Goal: Task Accomplishment & Management: Complete application form

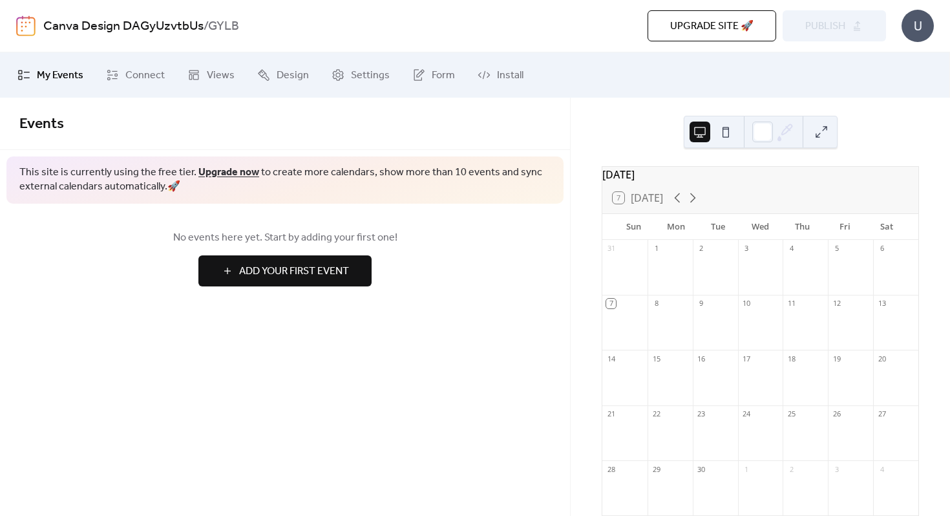
click at [328, 270] on span "Add Your First Event" at bounding box center [294, 272] width 110 height 16
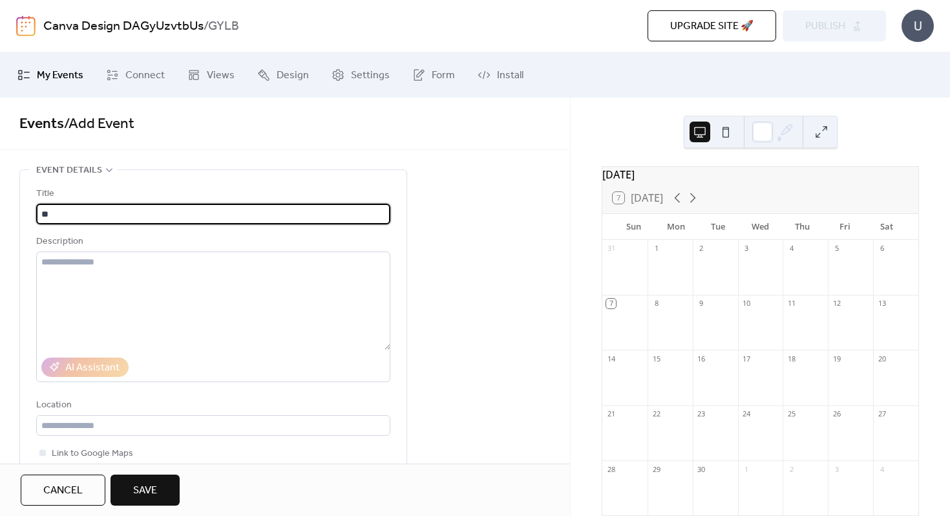
type input "*"
type input "*****"
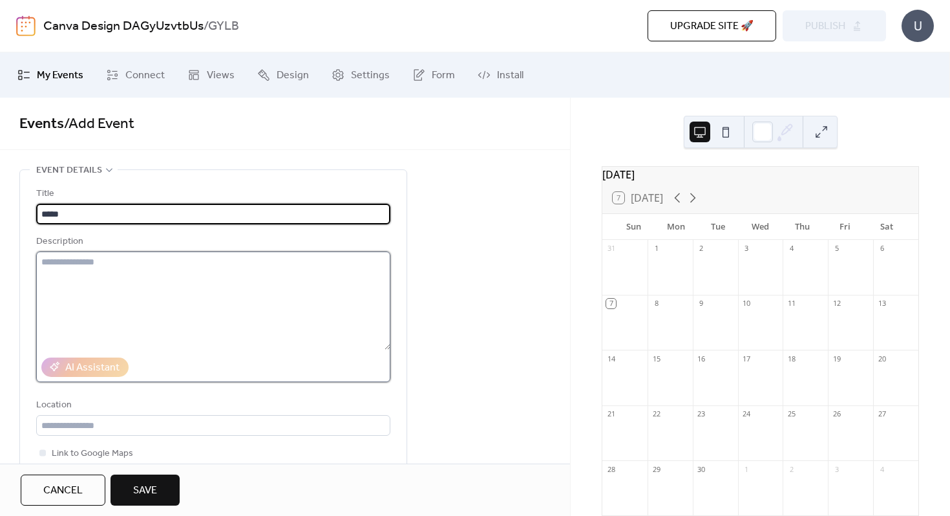
click at [267, 286] on textarea at bounding box center [213, 300] width 354 height 98
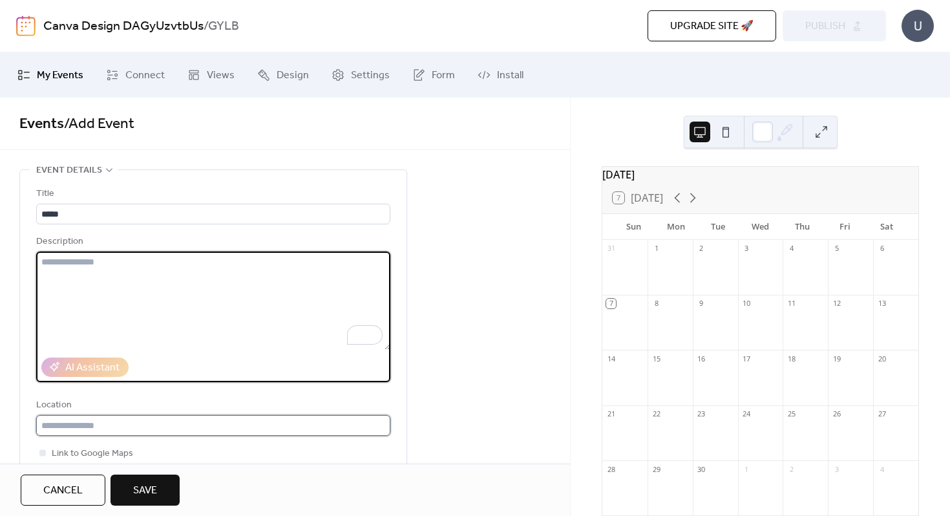
click at [81, 425] on input "text" at bounding box center [213, 425] width 354 height 21
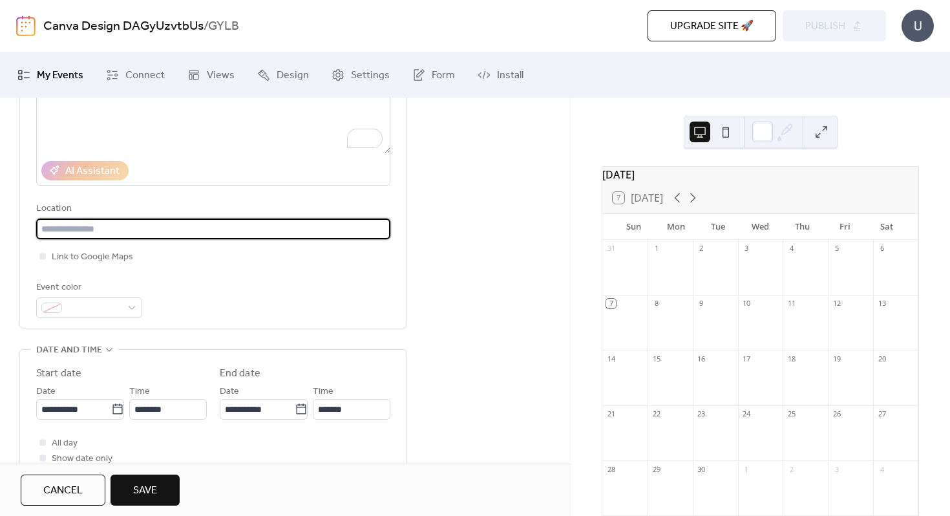
scroll to position [222, 0]
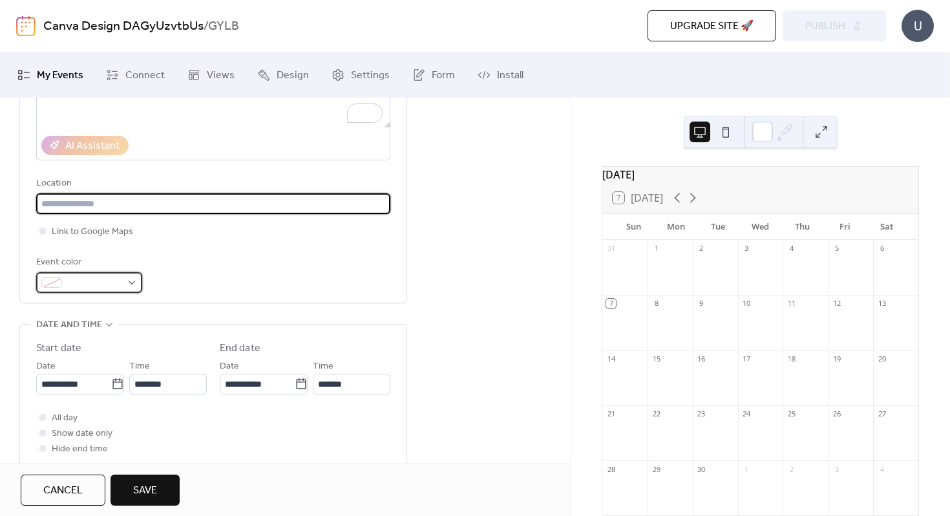
click at [131, 281] on div at bounding box center [89, 282] width 106 height 21
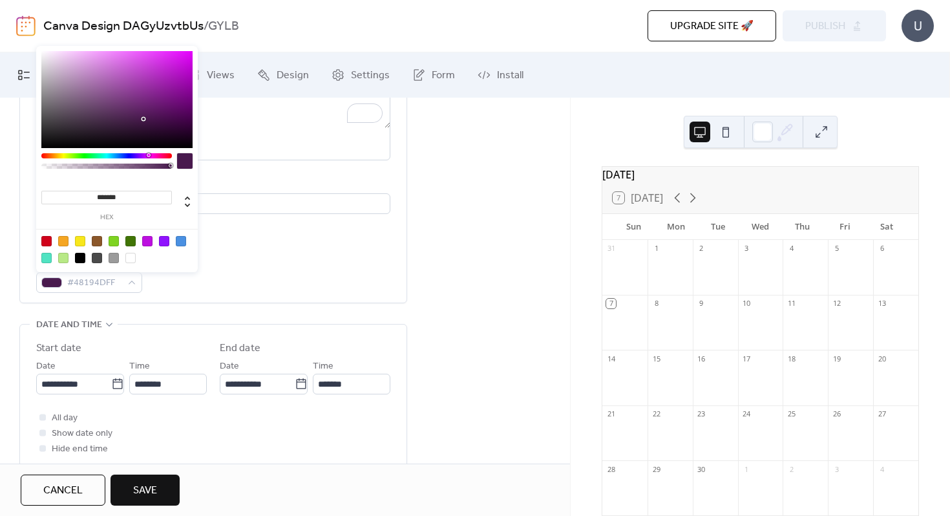
drag, startPoint x: 132, startPoint y: 156, endPoint x: 147, endPoint y: 159, distance: 15.2
click at [148, 158] on div at bounding box center [106, 164] width 131 height 23
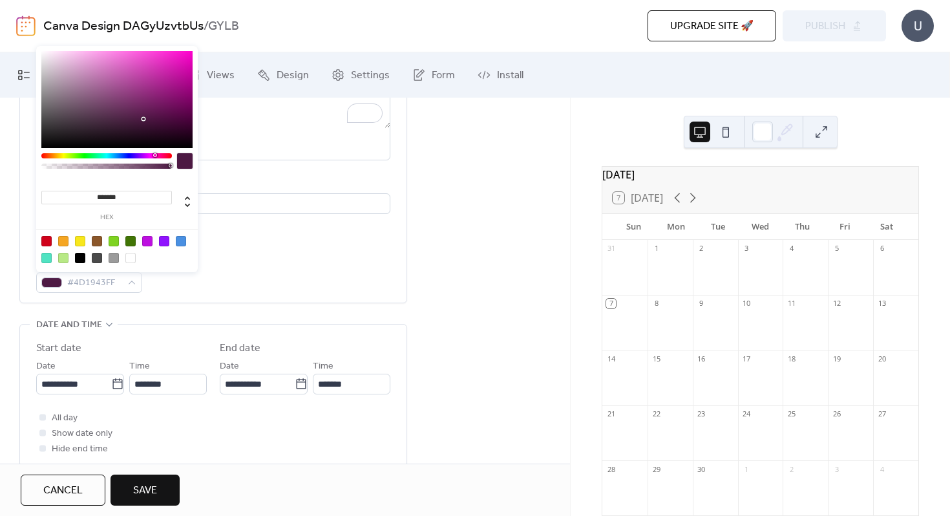
click at [154, 156] on div at bounding box center [155, 155] width 4 height 4
type input "*******"
drag, startPoint x: 143, startPoint y: 118, endPoint x: 178, endPoint y: 63, distance: 64.5
click at [178, 63] on div at bounding box center [177, 62] width 3 height 3
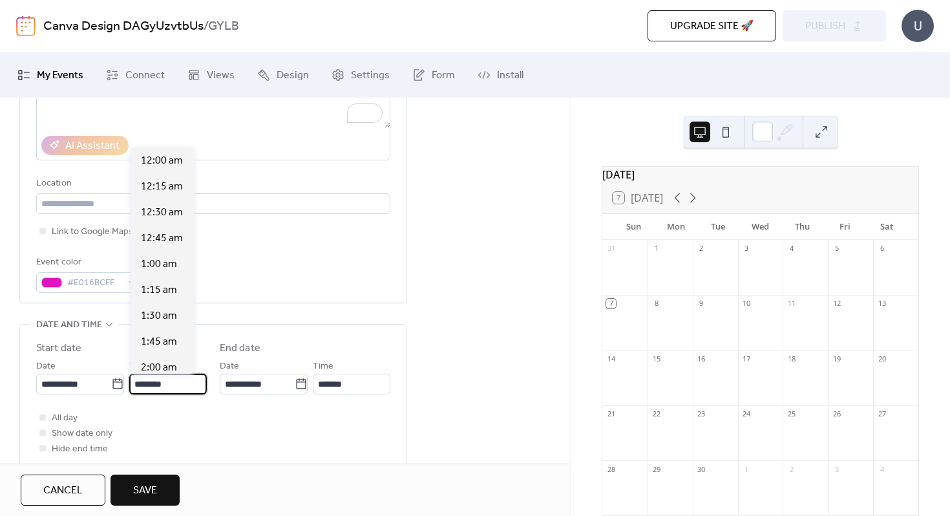
click at [145, 384] on input "********" at bounding box center [168, 384] width 78 height 21
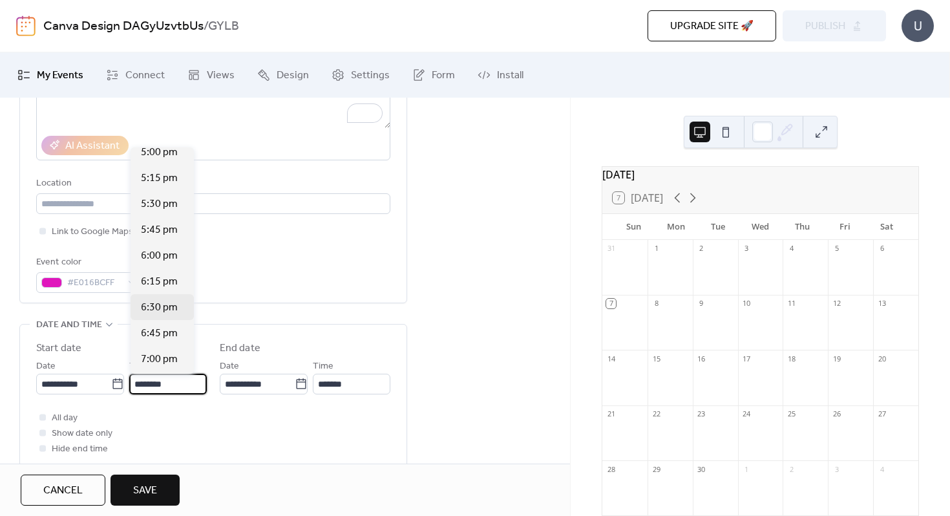
scroll to position [1767, 0]
click at [156, 310] on span "6:30 pm" at bounding box center [159, 307] width 37 height 16
type input "*******"
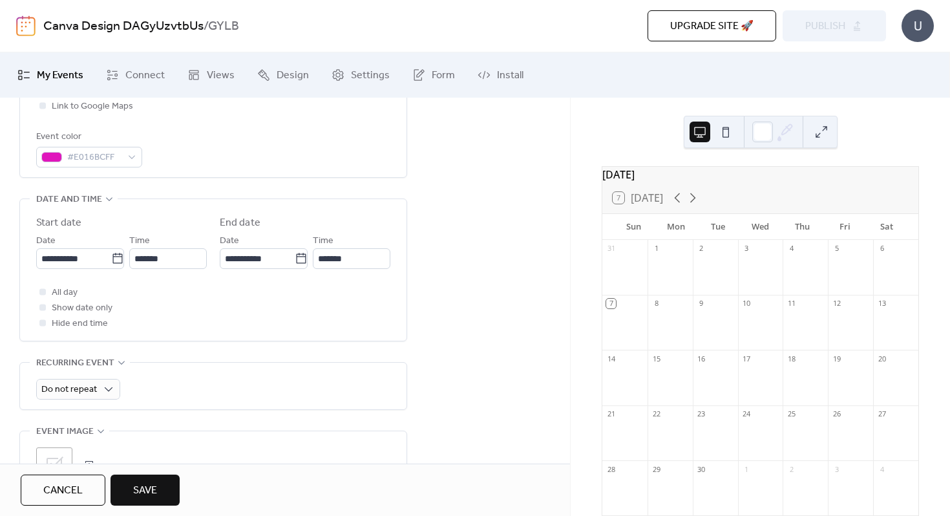
scroll to position [352, 0]
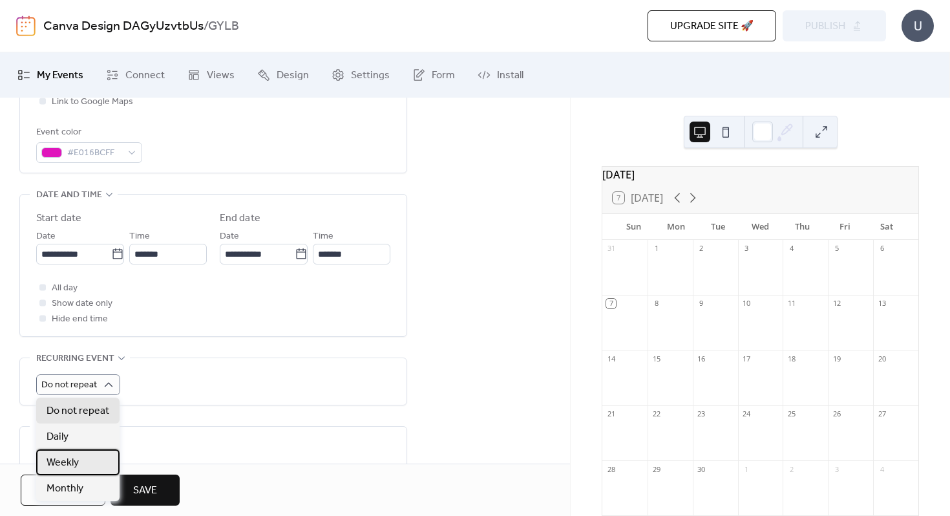
click at [85, 458] on div "Weekly" at bounding box center [77, 462] width 83 height 26
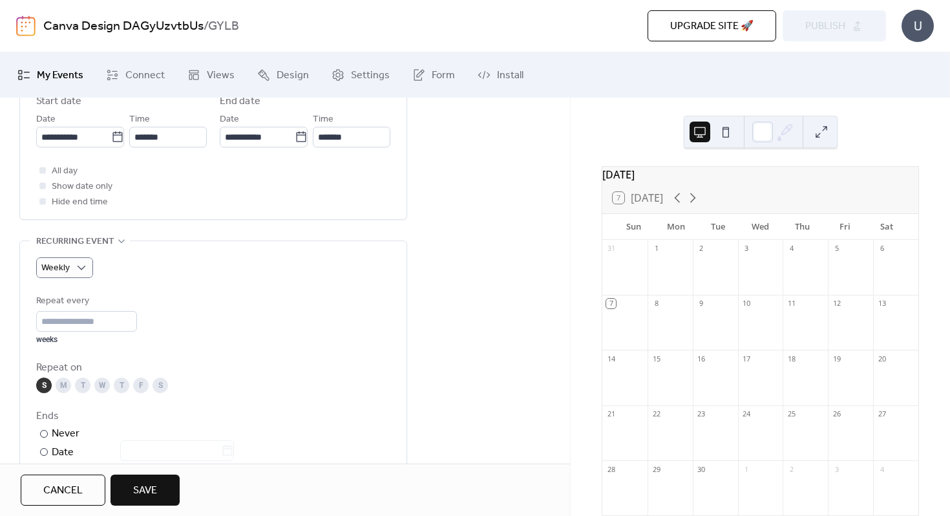
scroll to position [547, 0]
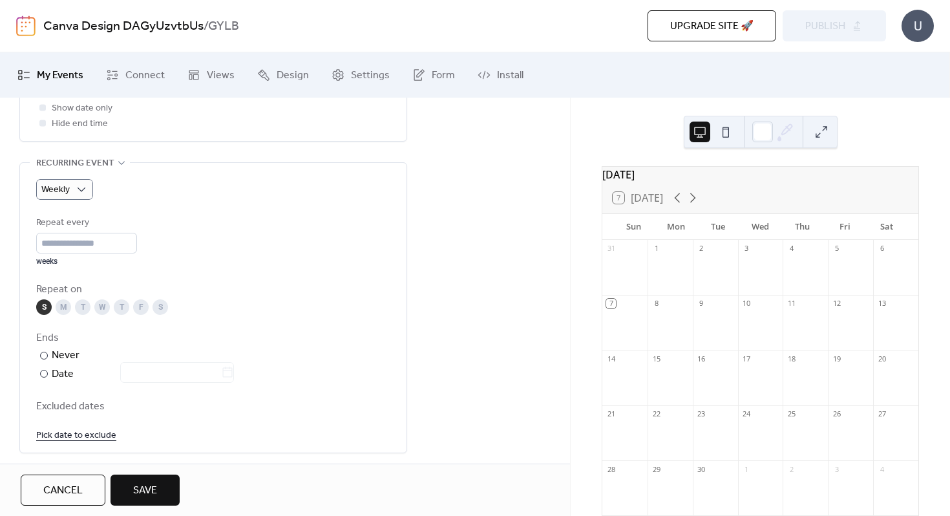
click at [63, 304] on div "M" at bounding box center [64, 307] width 16 height 16
click at [42, 310] on div "S" at bounding box center [44, 307] width 16 height 16
click at [44, 374] on div at bounding box center [44, 374] width 8 height 8
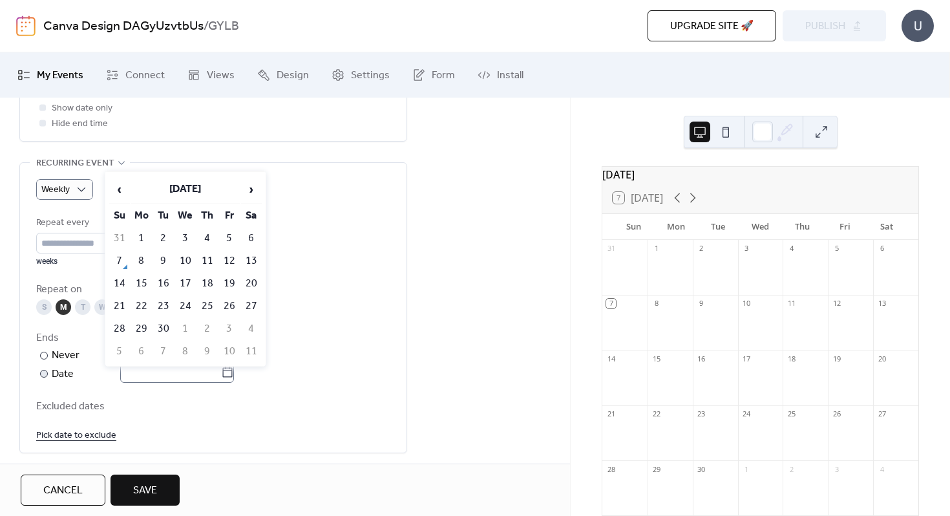
click at [233, 373] on icon at bounding box center [227, 372] width 13 height 13
click at [221, 373] on input "text" at bounding box center [170, 372] width 101 height 21
click at [252, 187] on span "›" at bounding box center [251, 189] width 19 height 26
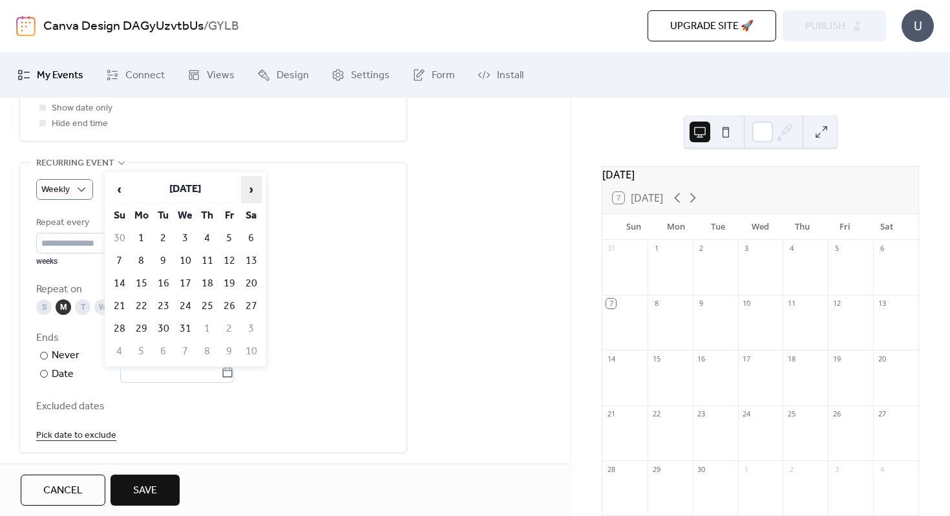
click at [252, 187] on span "›" at bounding box center [251, 189] width 19 height 26
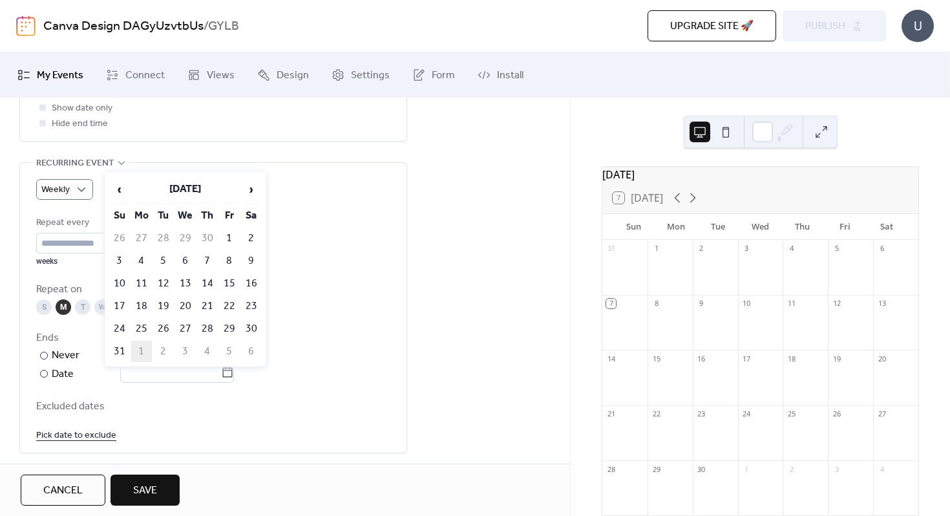
click at [143, 346] on td "1" at bounding box center [141, 351] width 21 height 21
type input "**********"
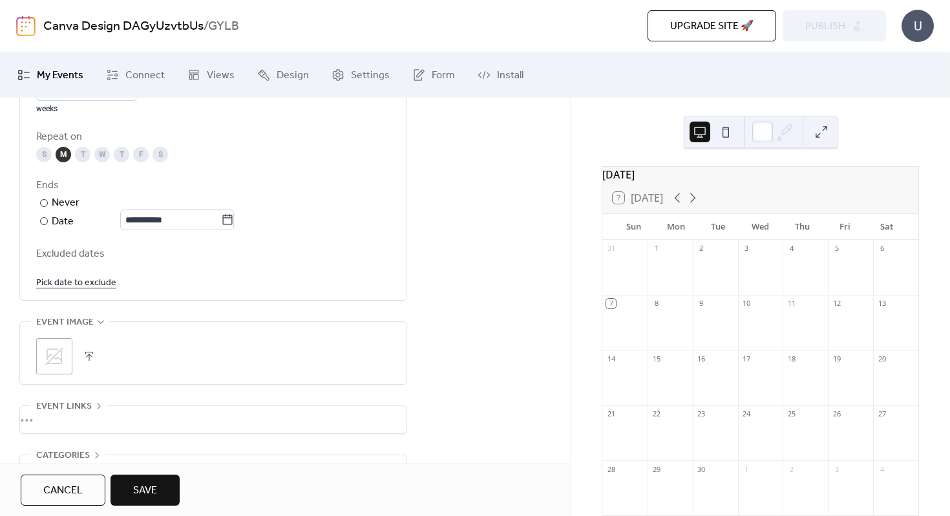
scroll to position [715, 0]
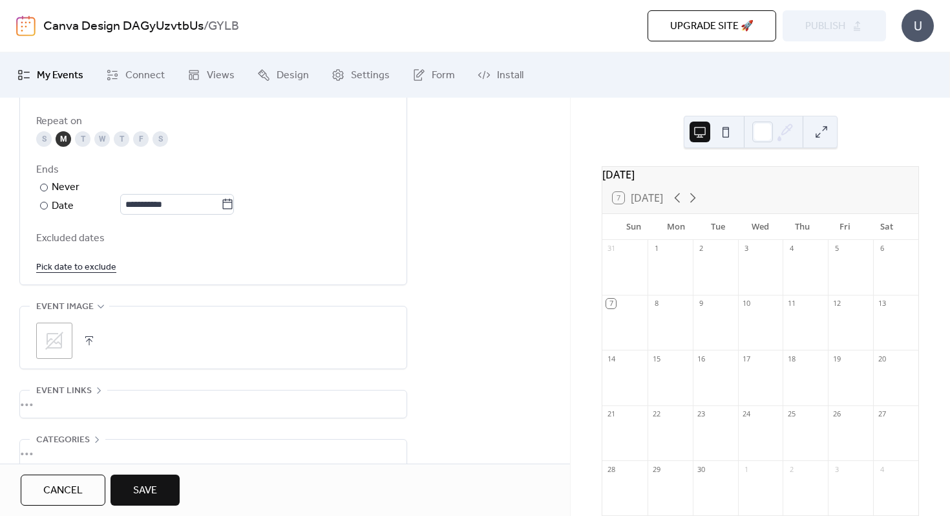
click at [103, 266] on link "Pick date to exclude" at bounding box center [76, 266] width 80 height 16
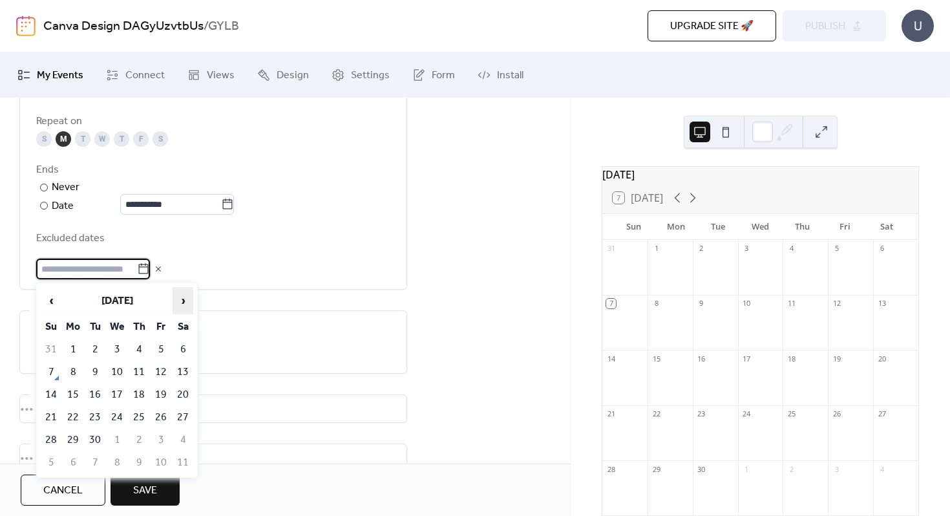
click at [182, 300] on span "›" at bounding box center [182, 301] width 19 height 26
click at [73, 386] on td "13" at bounding box center [73, 394] width 21 height 21
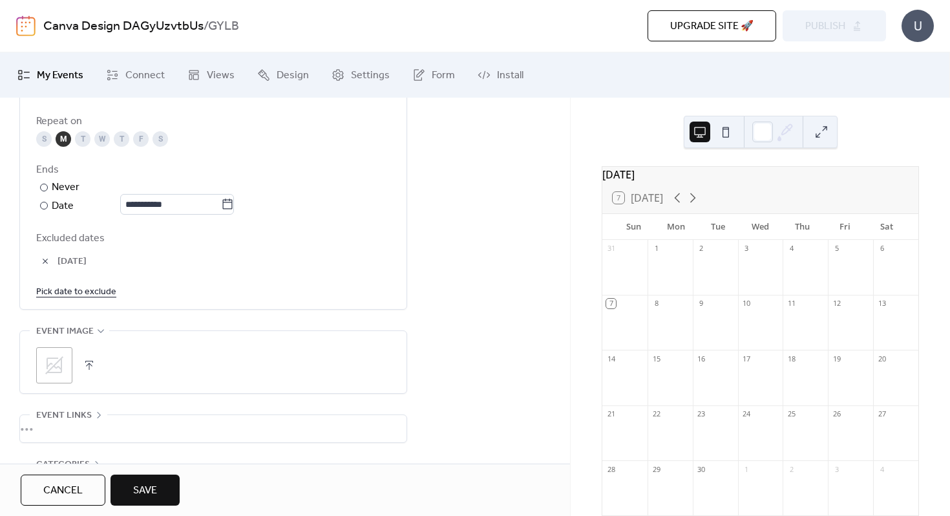
click at [99, 293] on link "Pick date to exclude" at bounding box center [76, 291] width 80 height 16
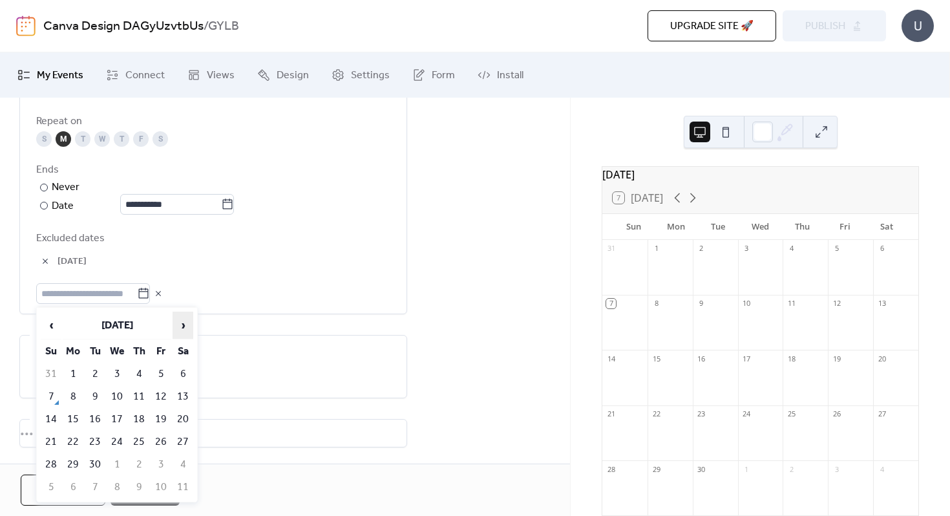
click at [182, 322] on span "›" at bounding box center [182, 325] width 19 height 26
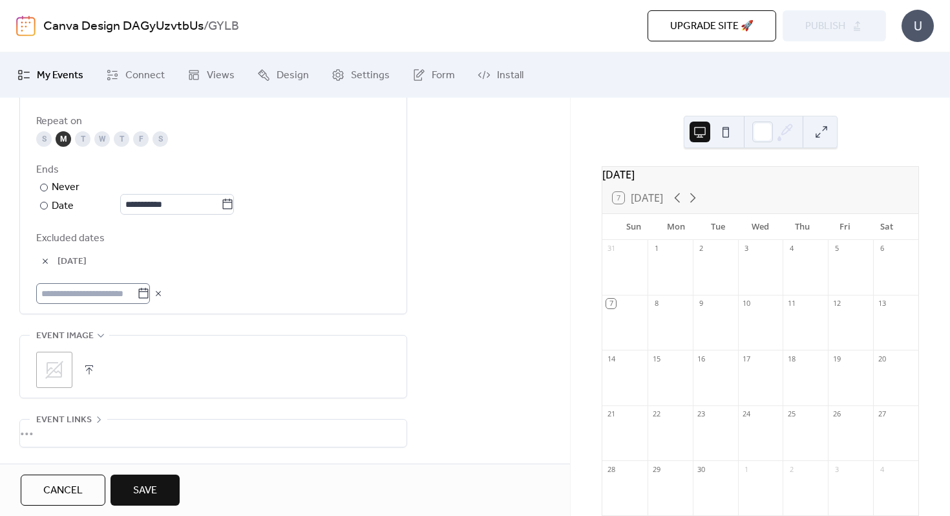
click at [149, 291] on icon at bounding box center [143, 293] width 13 height 13
click at [137, 291] on input "text" at bounding box center [86, 293] width 101 height 21
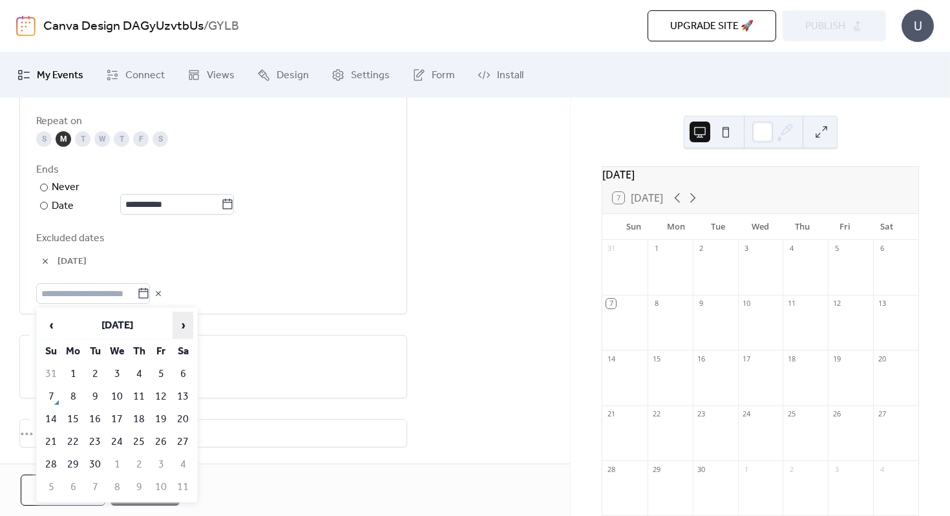
click at [182, 324] on span "›" at bounding box center [182, 325] width 19 height 26
click at [184, 324] on span "›" at bounding box center [182, 325] width 19 height 26
click at [73, 461] on td "24" at bounding box center [73, 464] width 21 height 21
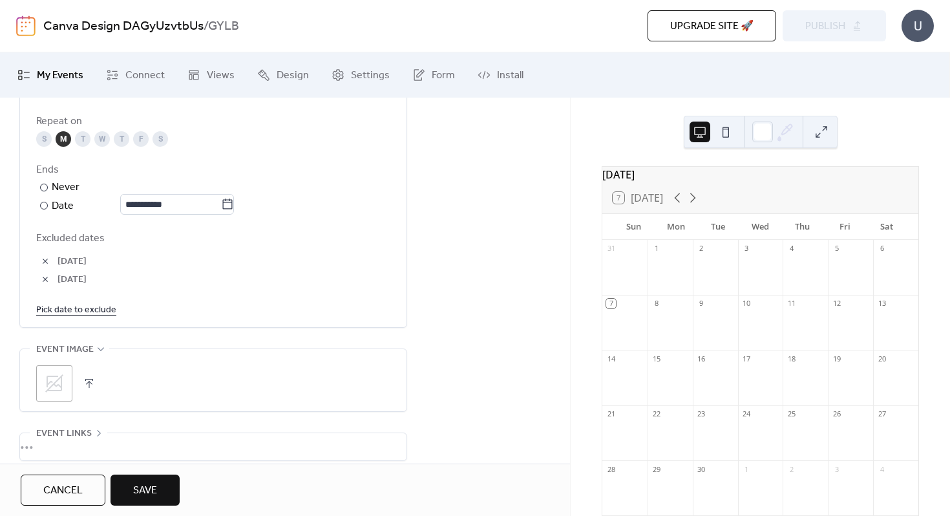
click at [100, 310] on link "Pick date to exclude" at bounding box center [76, 309] width 80 height 16
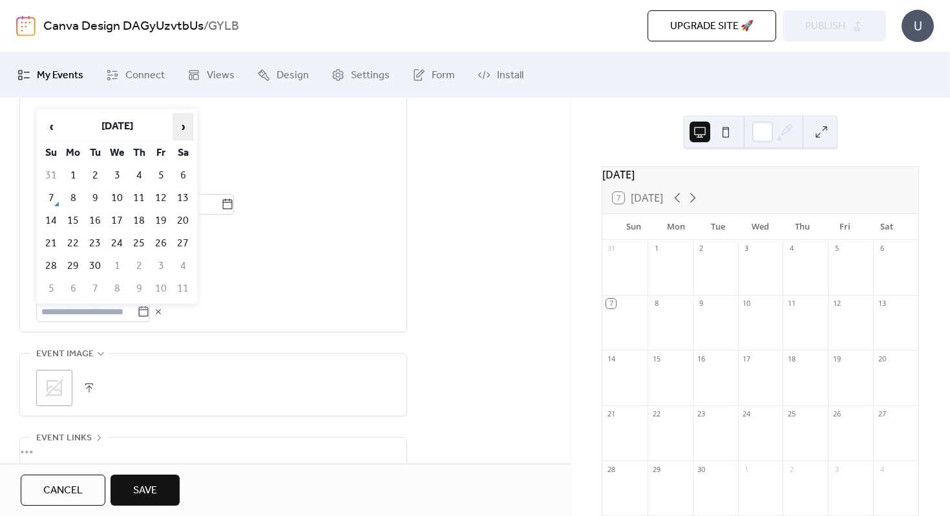
click at [181, 123] on span "›" at bounding box center [182, 127] width 19 height 26
click at [78, 173] on td "1" at bounding box center [73, 175] width 21 height 21
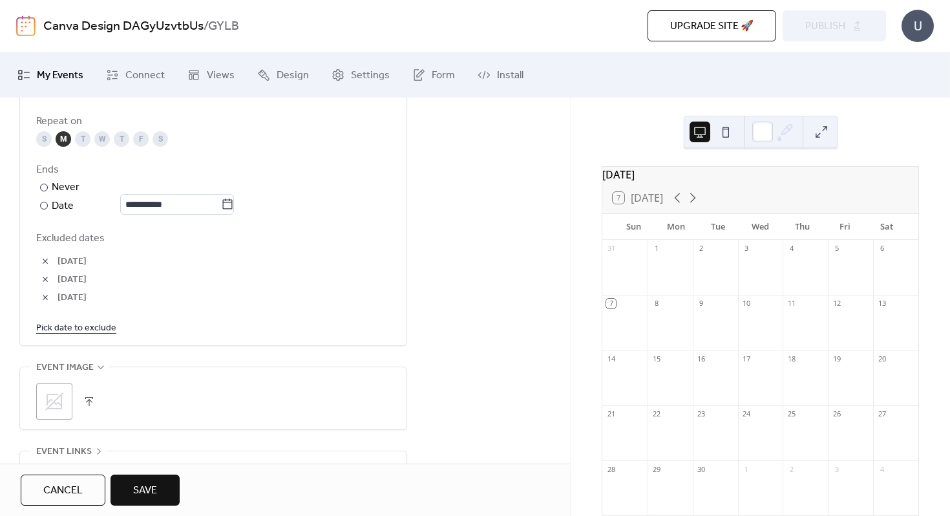
click at [68, 327] on link "Pick date to exclude" at bounding box center [76, 327] width 80 height 16
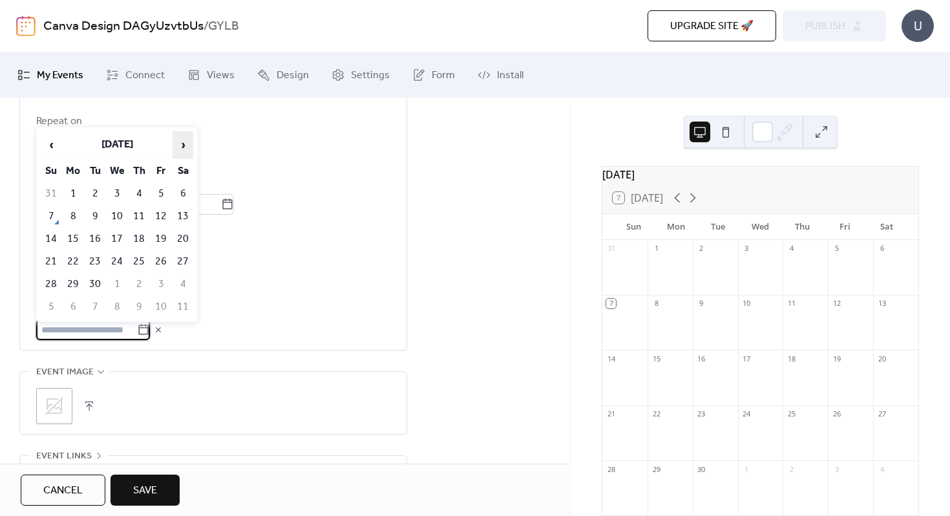
click at [185, 141] on span "›" at bounding box center [182, 145] width 19 height 26
click at [75, 257] on td "22" at bounding box center [73, 261] width 21 height 21
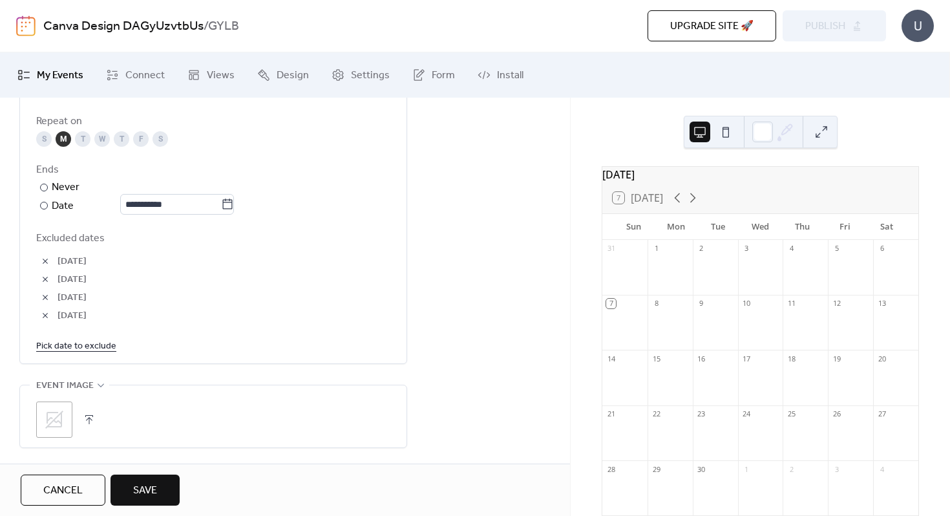
click at [68, 346] on link "Pick date to exclude" at bounding box center [76, 345] width 80 height 16
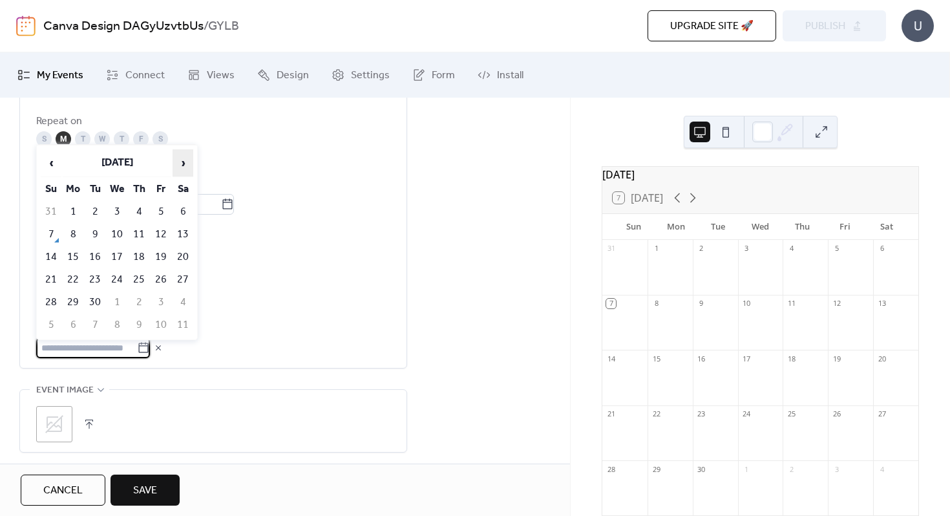
click at [181, 163] on span "›" at bounding box center [182, 163] width 19 height 26
click at [54, 162] on span "‹" at bounding box center [50, 163] width 19 height 26
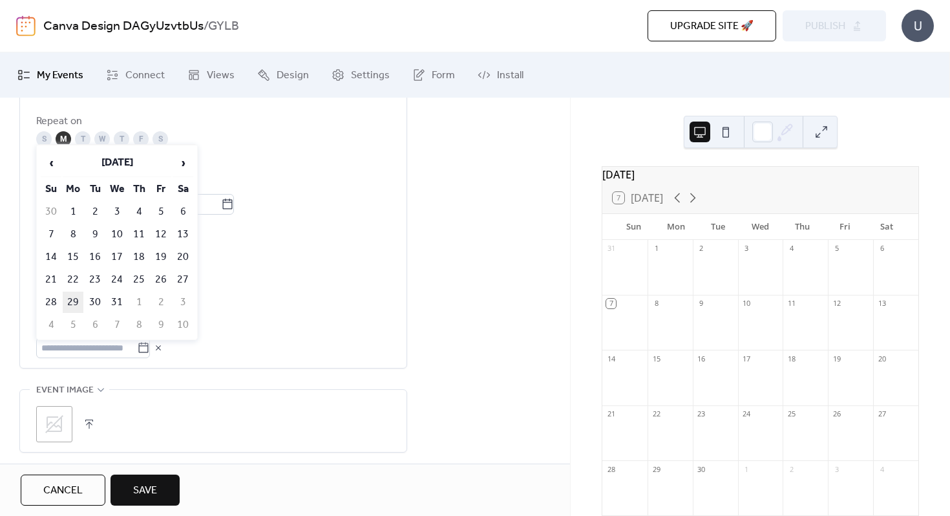
click at [74, 297] on td "29" at bounding box center [73, 301] width 21 height 21
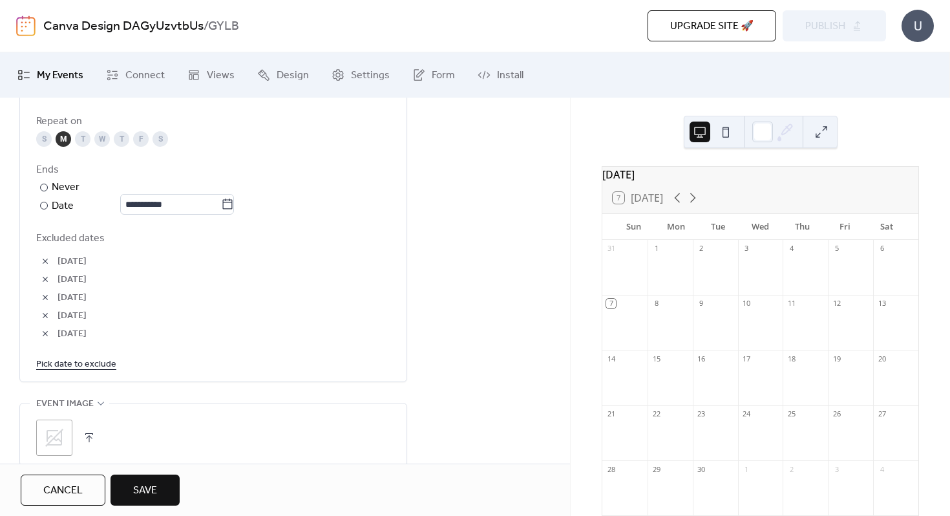
click at [75, 363] on link "Pick date to exclude" at bounding box center [76, 363] width 80 height 16
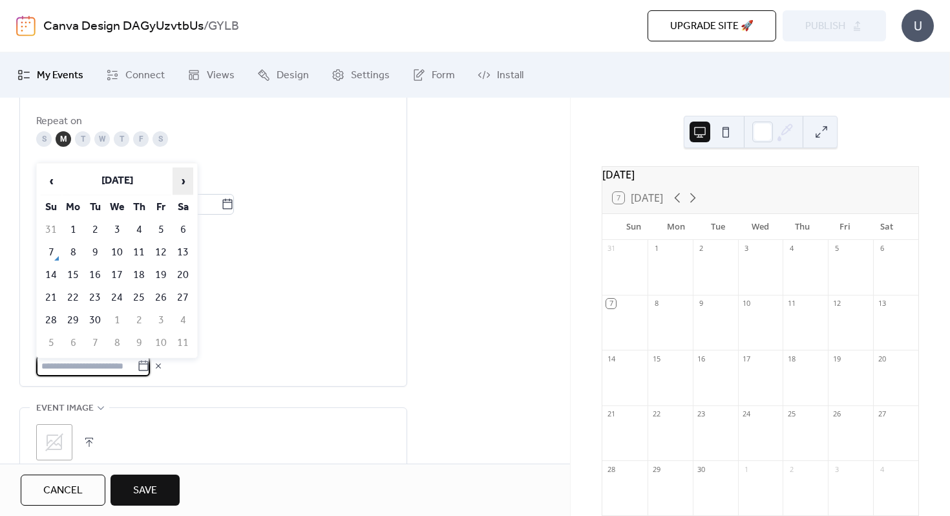
click at [181, 180] on span "›" at bounding box center [182, 181] width 19 height 26
click at [69, 340] on td "5" at bounding box center [73, 342] width 21 height 21
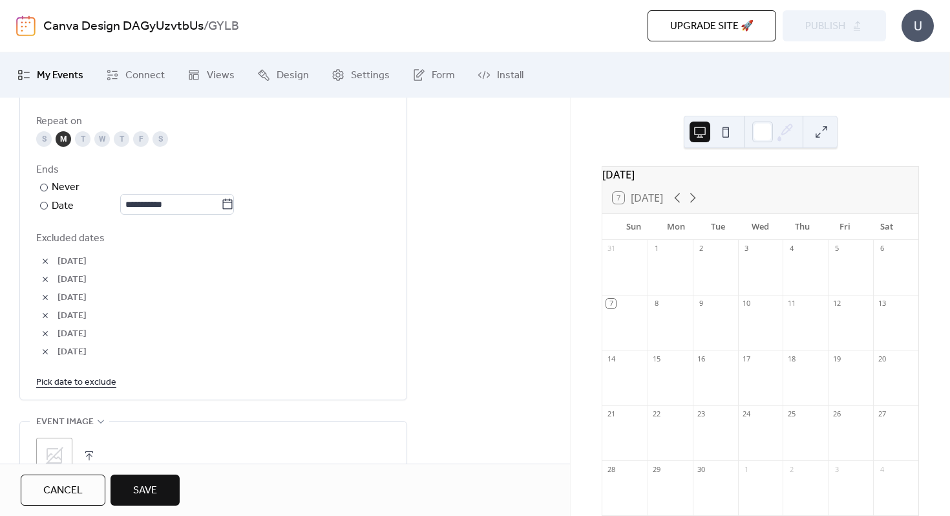
click at [77, 379] on link "Pick date to exclude" at bounding box center [76, 382] width 80 height 16
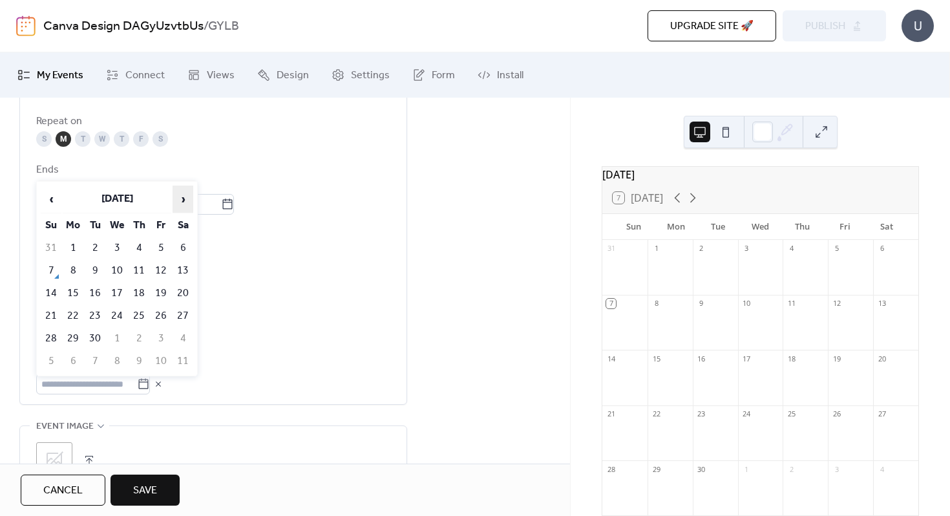
click at [183, 198] on span "›" at bounding box center [182, 199] width 19 height 26
click at [73, 311] on td "19" at bounding box center [73, 315] width 21 height 21
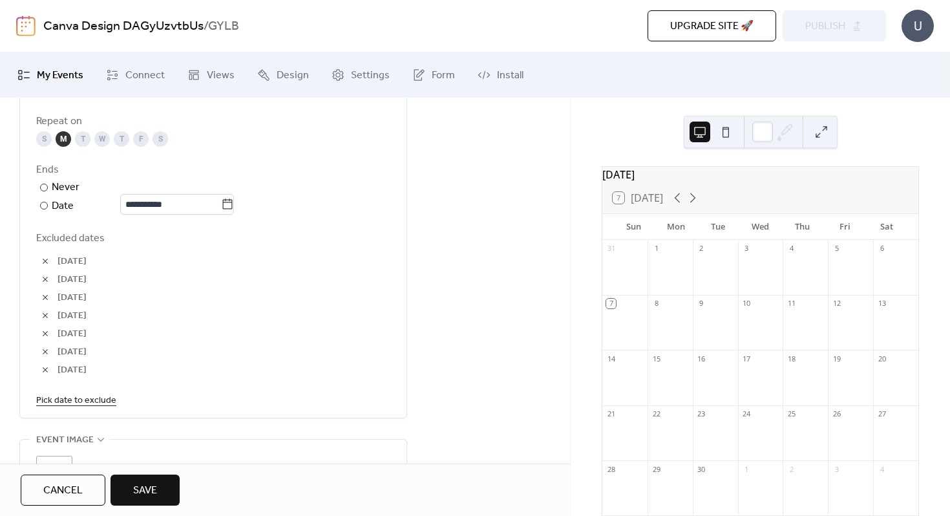
click at [74, 398] on link "Pick date to exclude" at bounding box center [76, 400] width 80 height 16
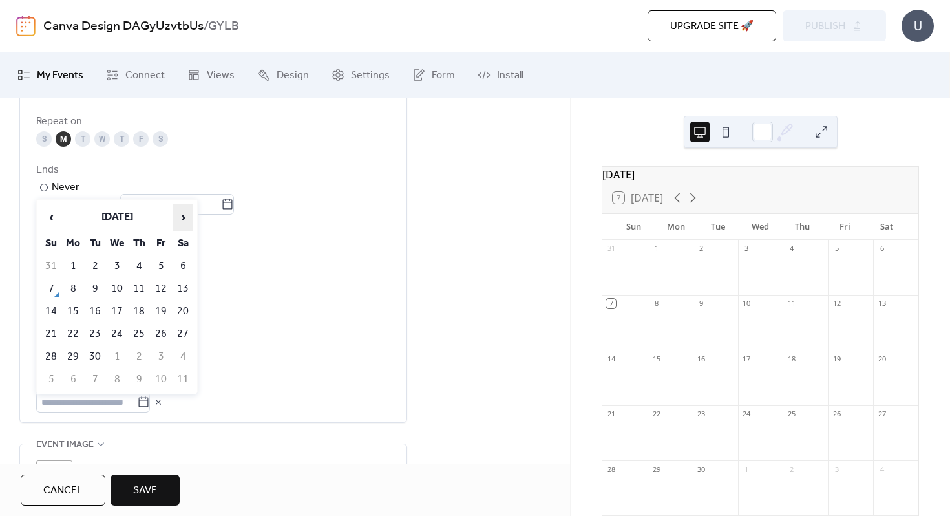
click at [184, 217] on span "›" at bounding box center [182, 217] width 19 height 26
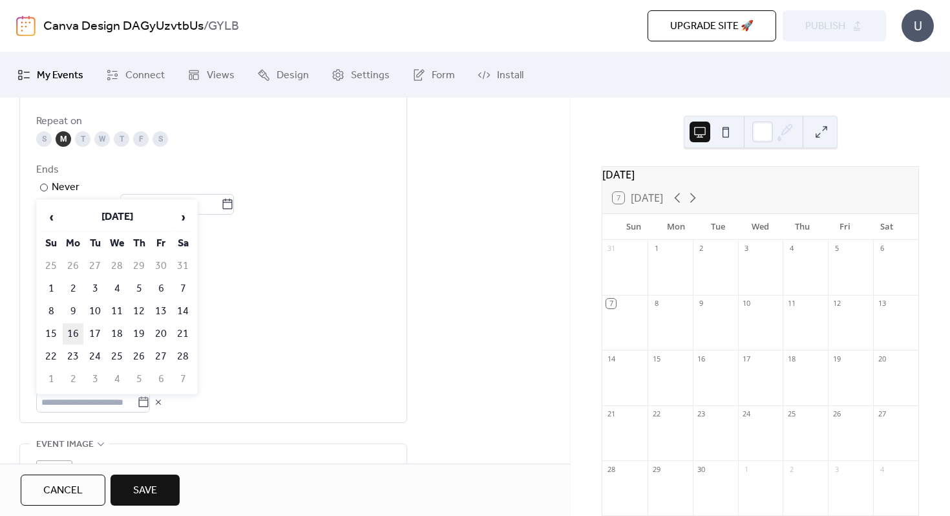
click at [70, 330] on td "16" at bounding box center [73, 333] width 21 height 21
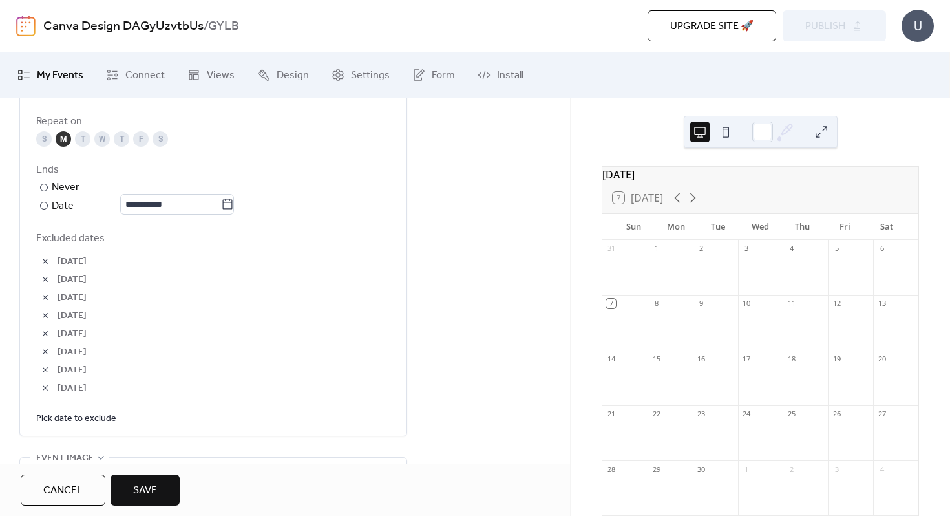
click at [66, 417] on link "Pick date to exclude" at bounding box center [76, 418] width 80 height 16
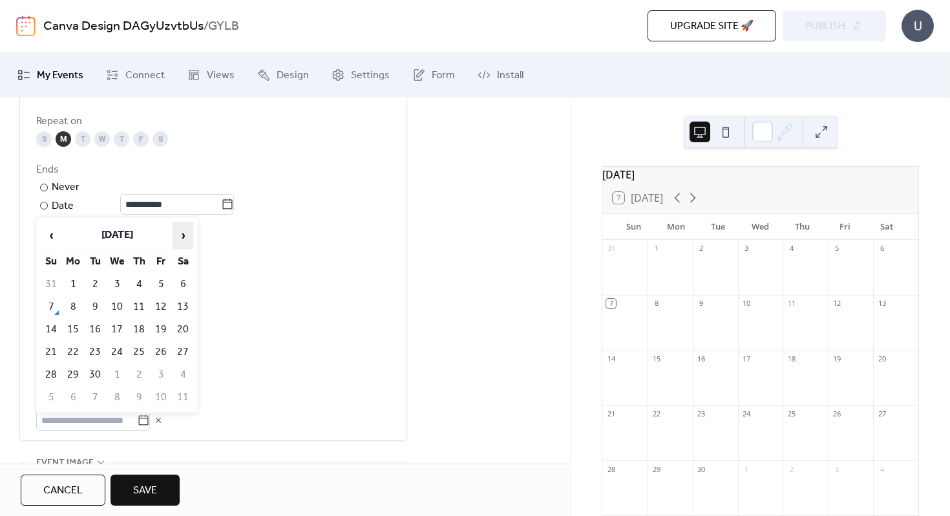
click at [182, 234] on span "›" at bounding box center [182, 235] width 19 height 26
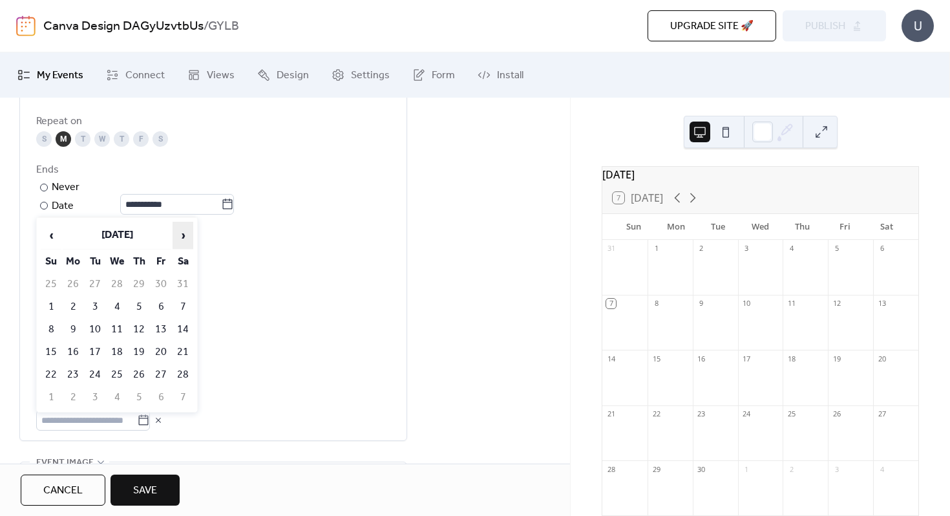
click at [182, 234] on span "›" at bounding box center [182, 235] width 19 height 26
click at [68, 346] on td "16" at bounding box center [73, 351] width 21 height 21
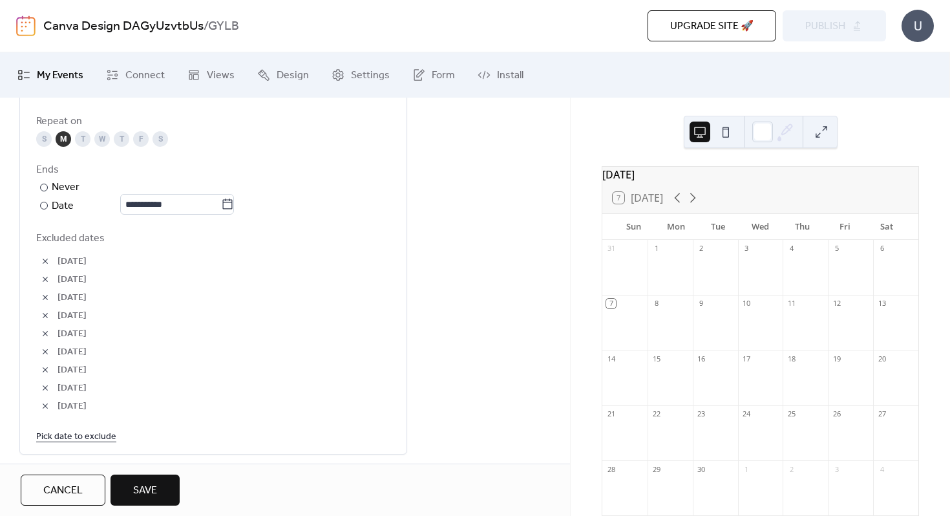
click at [76, 434] on link "Pick date to exclude" at bounding box center [76, 436] width 80 height 16
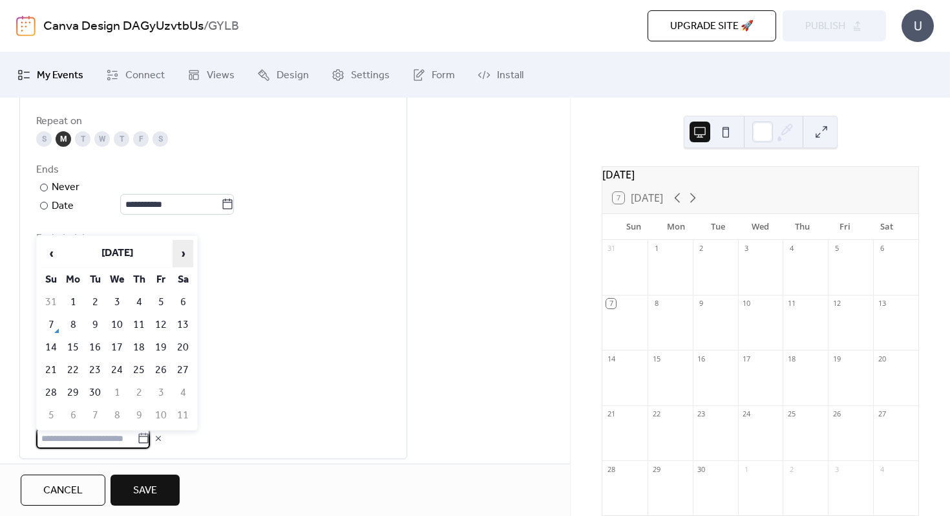
click at [185, 250] on span "›" at bounding box center [182, 253] width 19 height 26
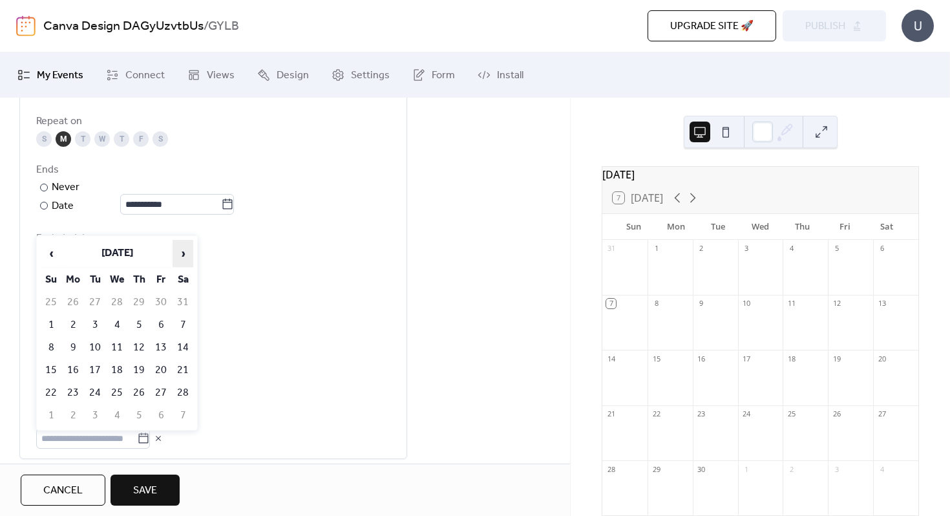
click at [185, 250] on span "›" at bounding box center [182, 253] width 19 height 26
click at [77, 388] on td "23" at bounding box center [73, 392] width 21 height 21
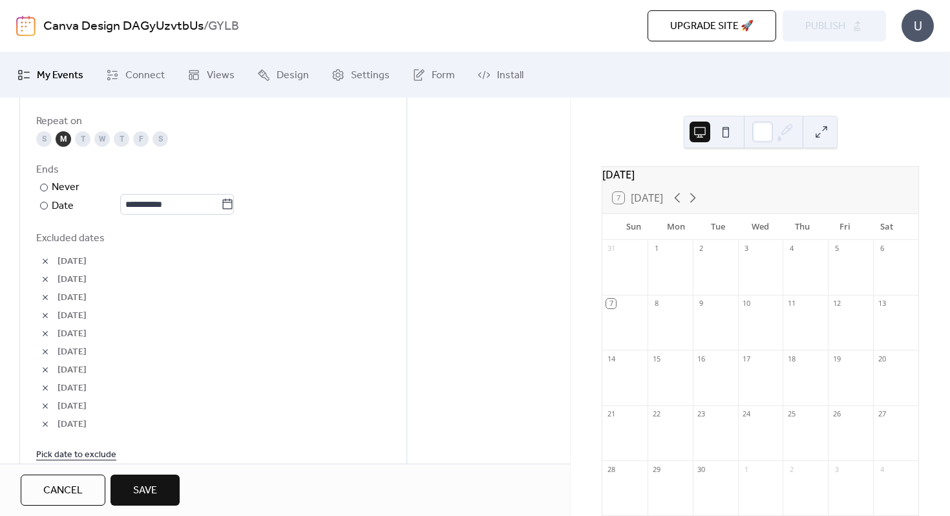
click at [77, 453] on link "Pick date to exclude" at bounding box center [76, 454] width 80 height 16
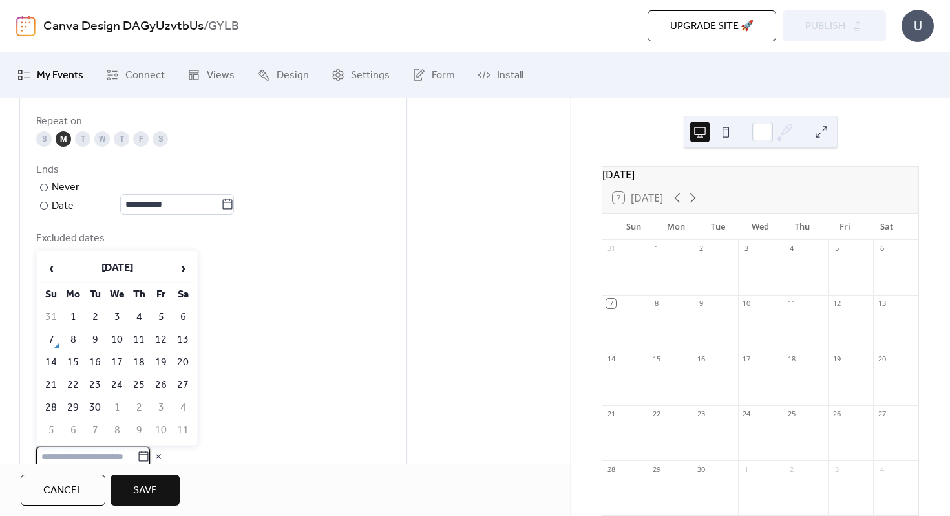
scroll to position [718, 0]
click at [182, 267] on span "›" at bounding box center [182, 268] width 19 height 26
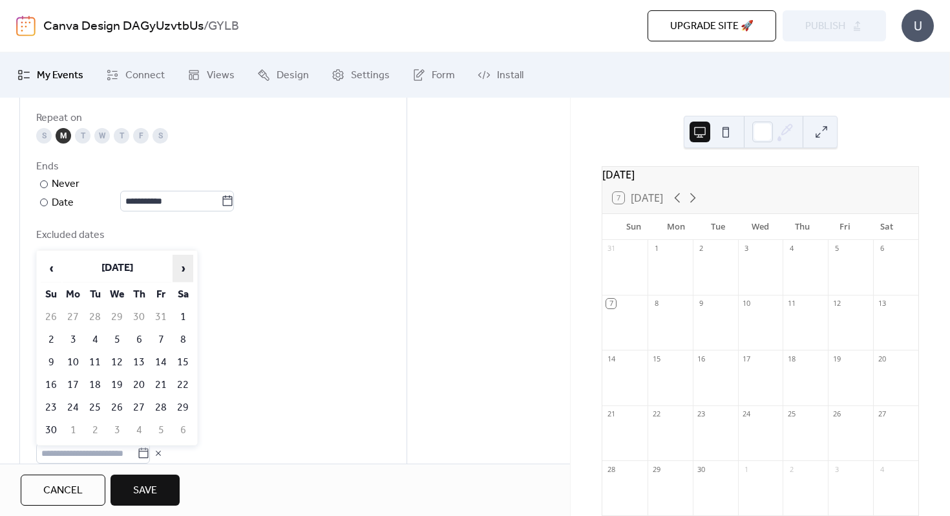
click at [182, 267] on span "›" at bounding box center [182, 268] width 19 height 26
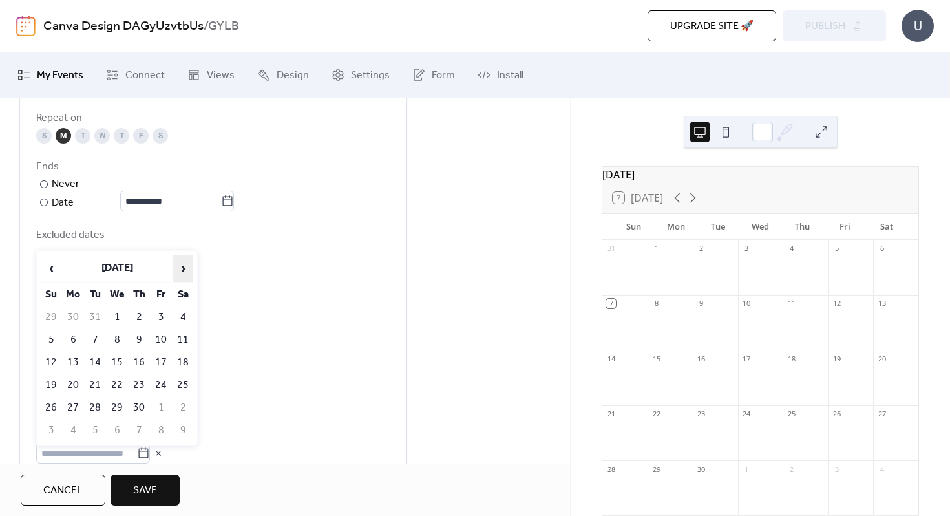
click at [182, 267] on span "›" at bounding box center [182, 268] width 19 height 26
click at [73, 401] on td "25" at bounding box center [73, 407] width 21 height 21
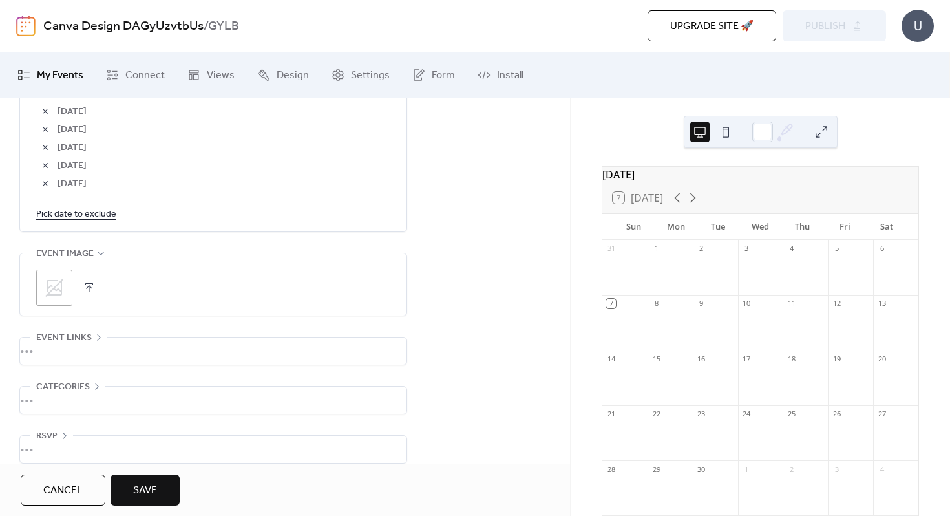
scroll to position [988, 0]
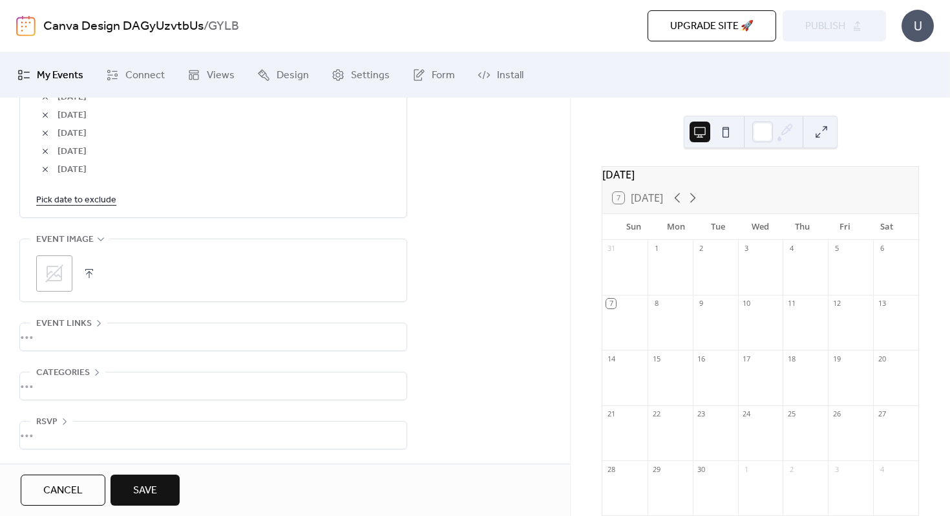
click at [62, 278] on icon at bounding box center [54, 273] width 21 height 21
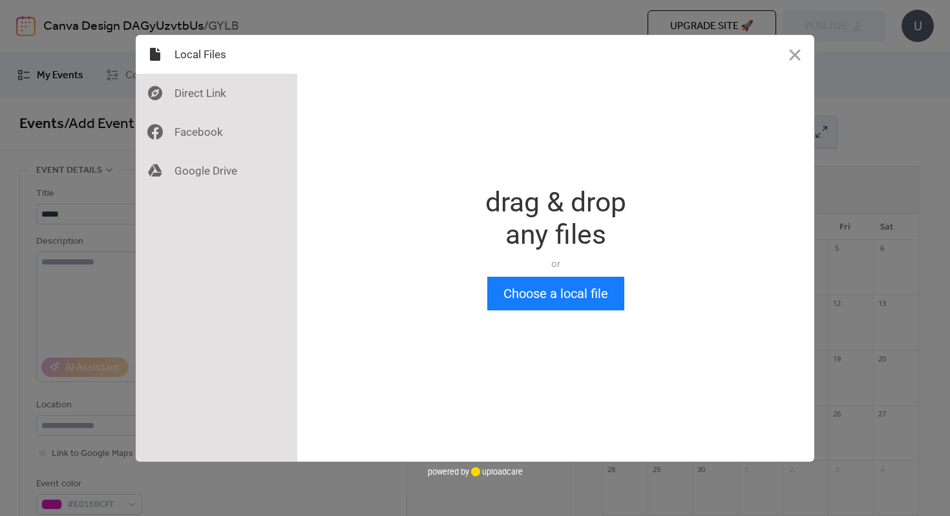
scroll to position [0, 0]
click at [536, 293] on button "Choose a local file" at bounding box center [555, 294] width 137 height 34
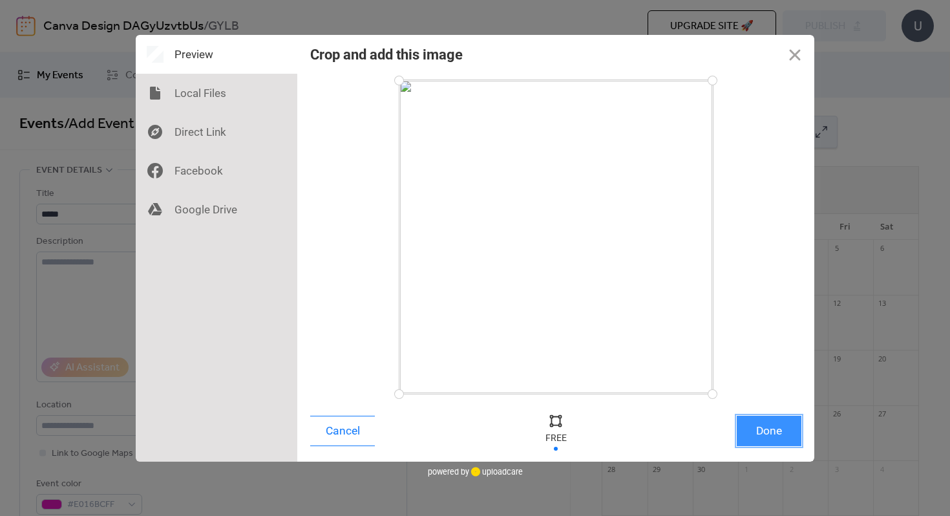
click at [759, 430] on button "Done" at bounding box center [769, 431] width 65 height 30
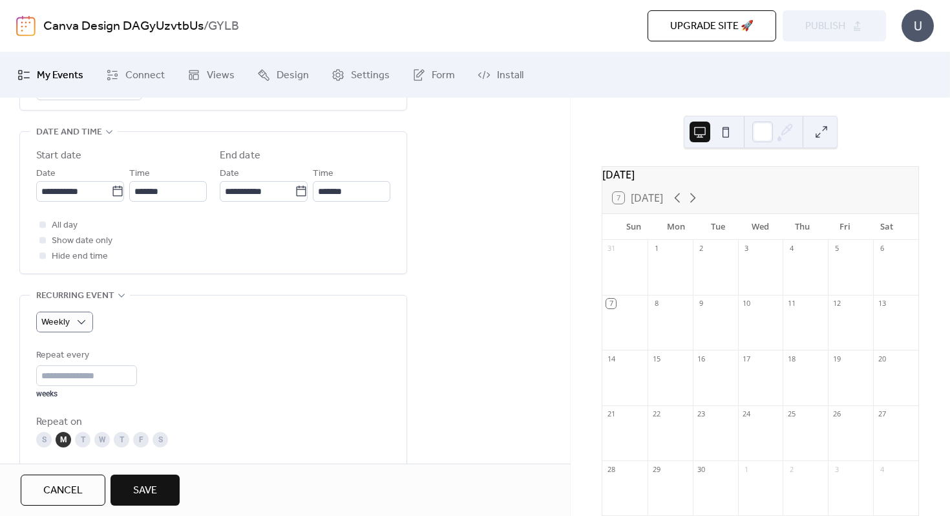
scroll to position [360, 0]
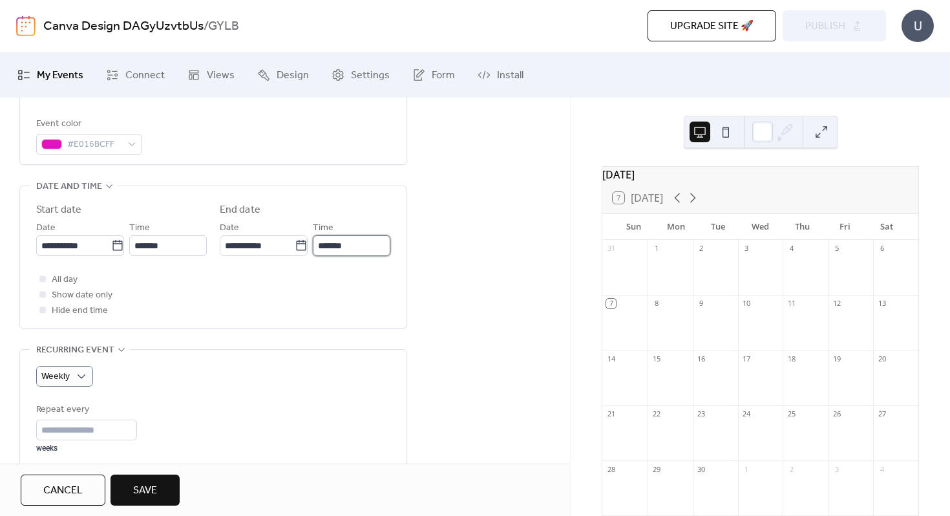
click at [352, 241] on input "*******" at bounding box center [352, 245] width 78 height 21
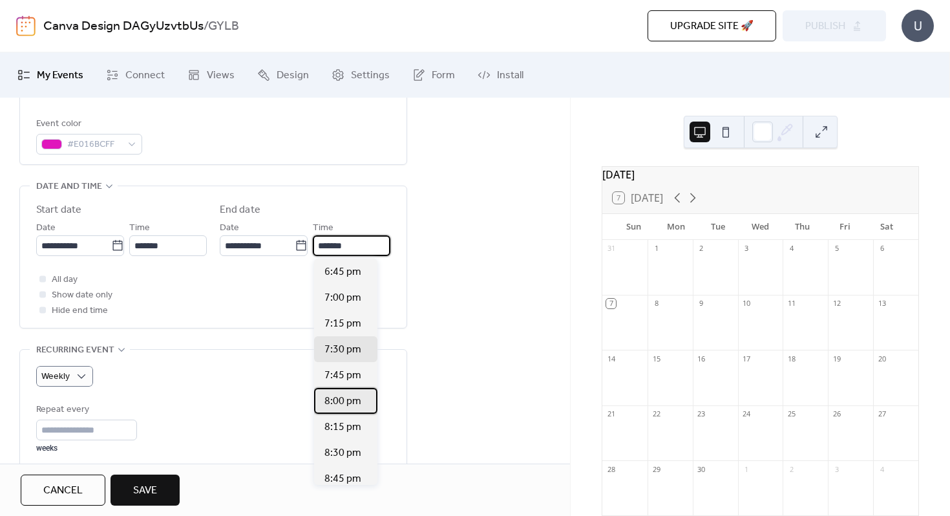
click at [349, 401] on span "8:00 pm" at bounding box center [342, 402] width 37 height 16
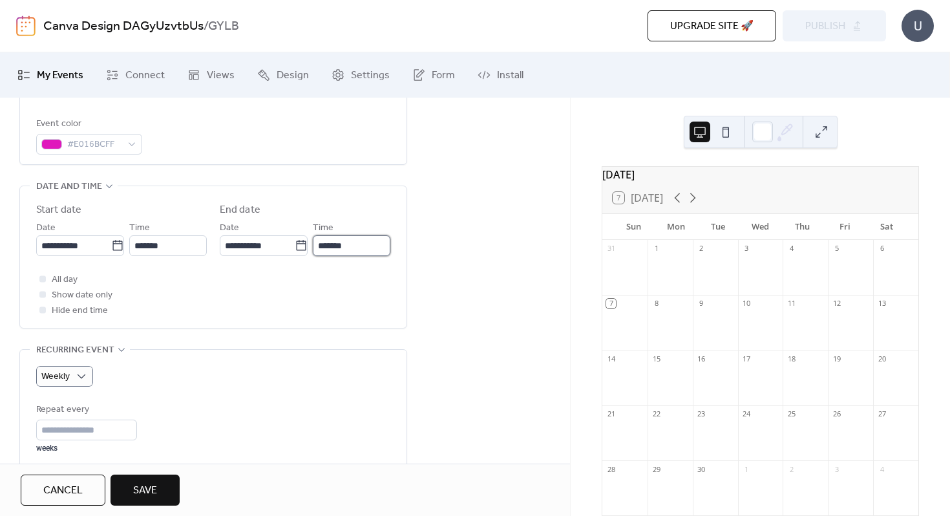
click at [357, 247] on input "*******" at bounding box center [352, 245] width 78 height 21
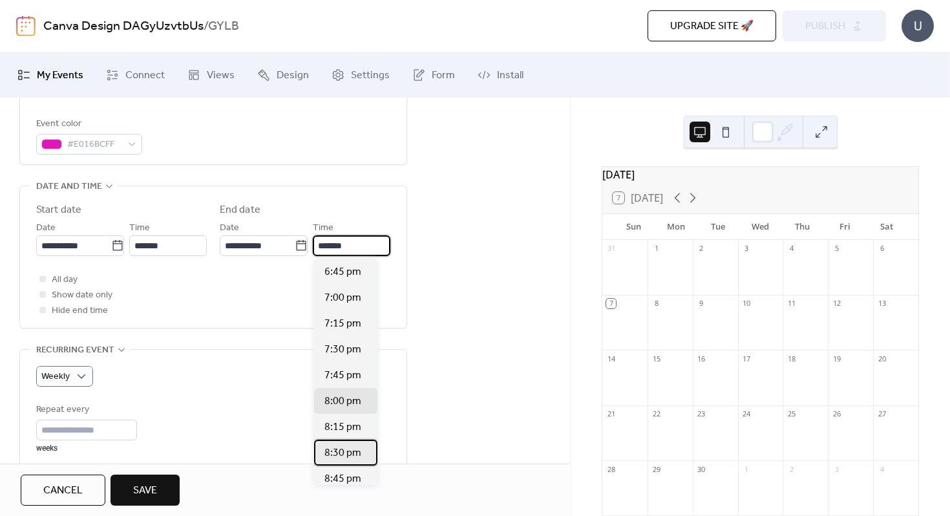
click at [349, 450] on span "8:30 pm" at bounding box center [342, 453] width 37 height 16
type input "*******"
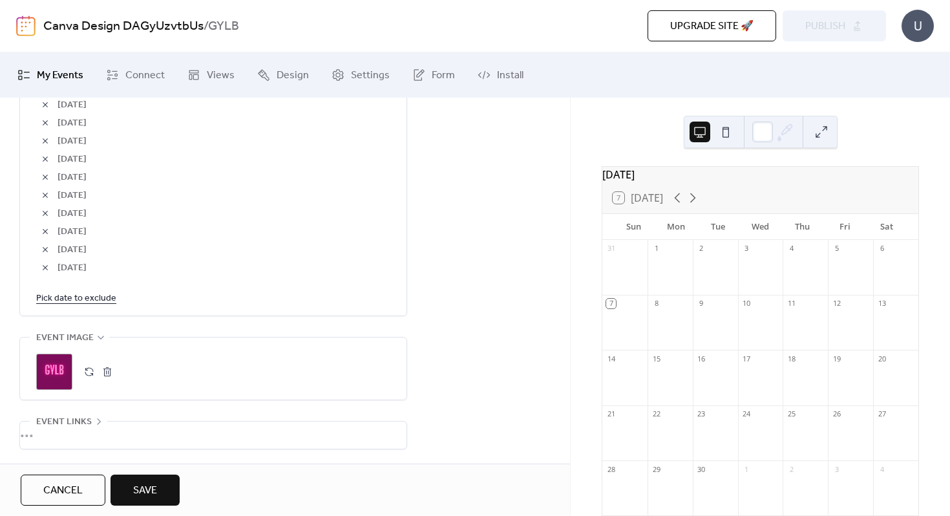
scroll to position [988, 0]
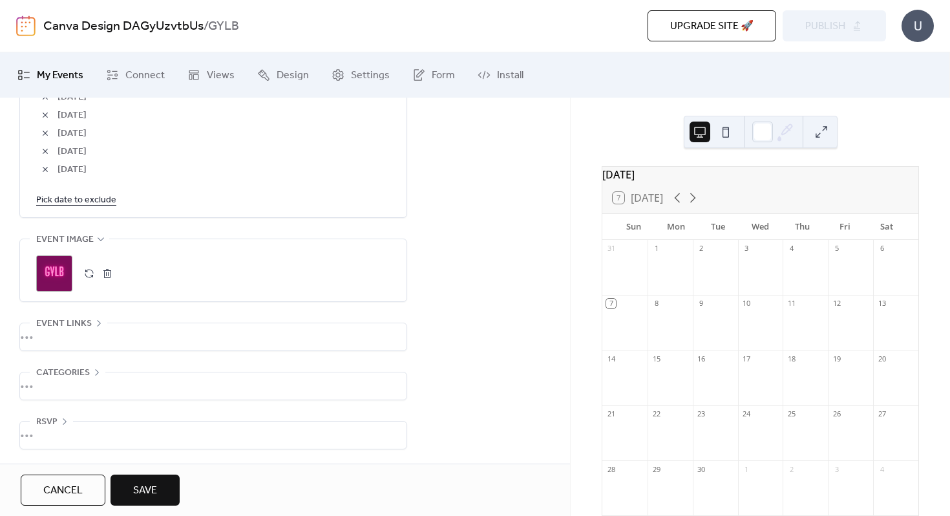
click at [278, 389] on div "•••" at bounding box center [213, 385] width 386 height 27
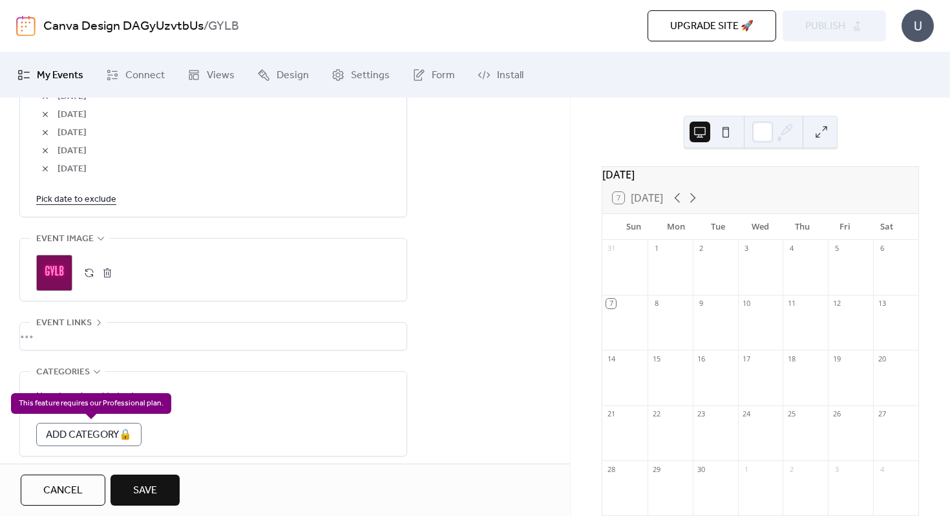
click at [108, 436] on div "Add Category 🔒" at bounding box center [88, 434] width 105 height 23
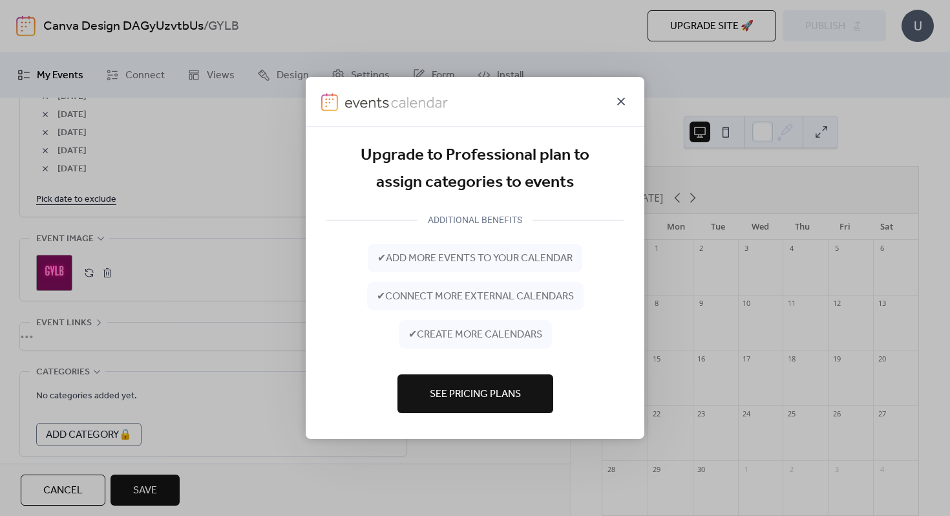
click at [622, 100] on icon at bounding box center [621, 102] width 16 height 16
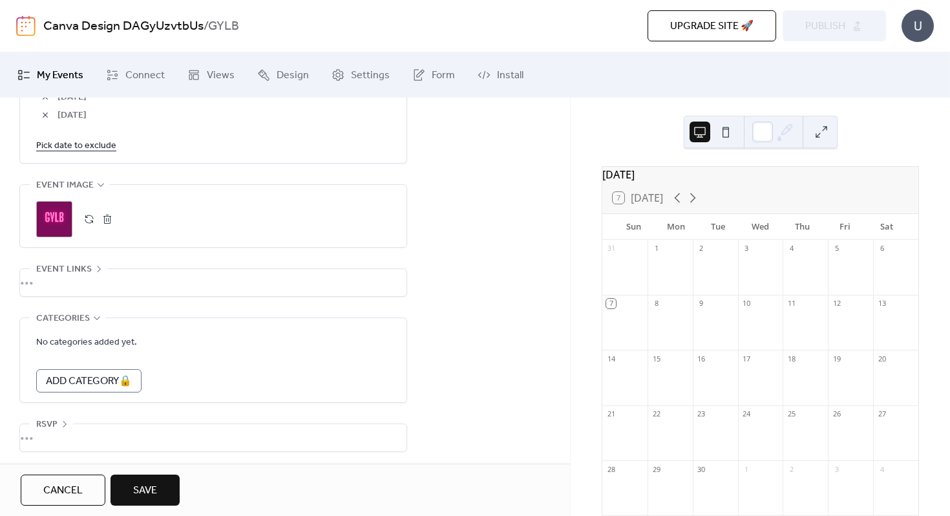
scroll to position [1045, 0]
click at [154, 485] on span "Save" at bounding box center [145, 491] width 24 height 16
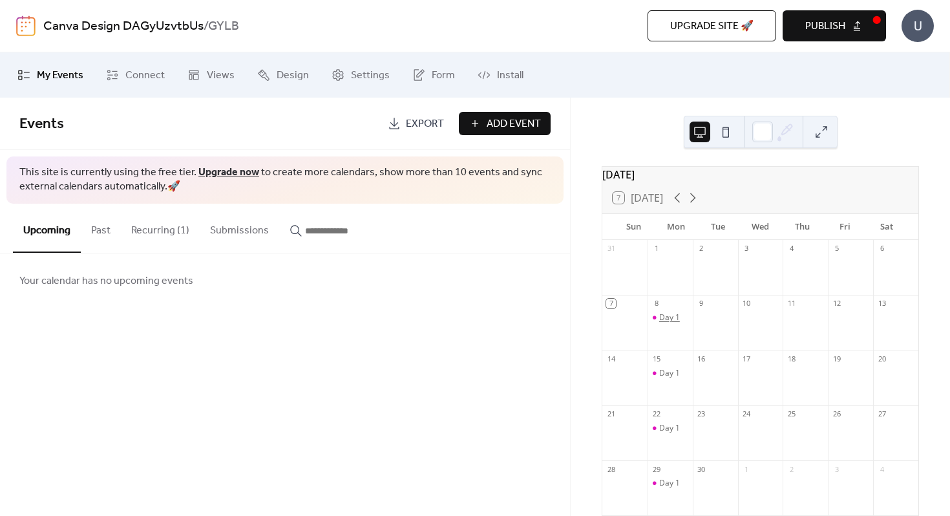
click at [669, 323] on div "Day 1" at bounding box center [669, 317] width 21 height 11
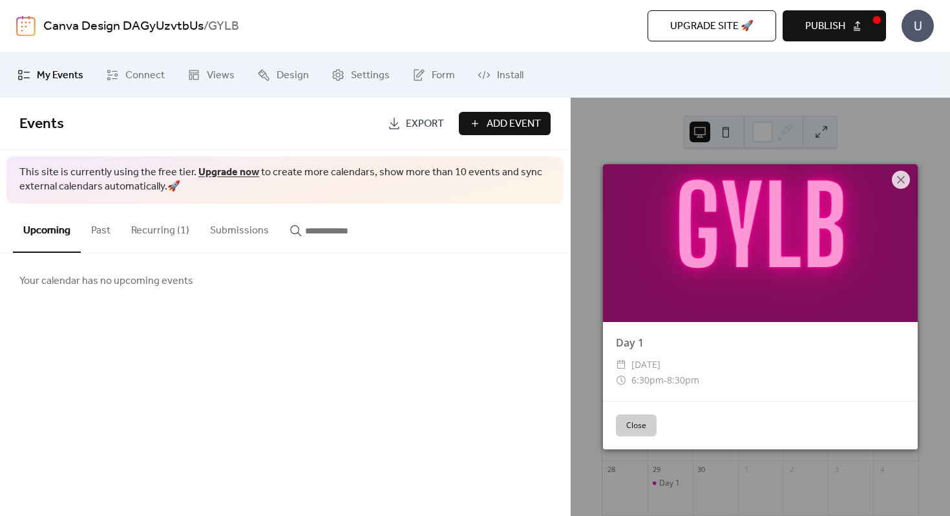
click at [649, 425] on button "Close" at bounding box center [636, 425] width 41 height 22
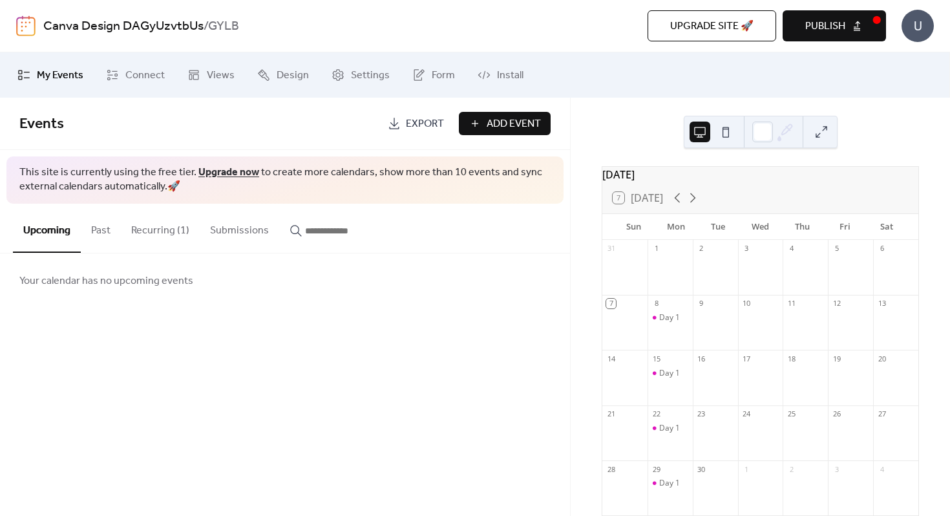
click at [70, 78] on span "My Events" at bounding box center [60, 76] width 47 height 16
click at [50, 76] on span "My Events" at bounding box center [60, 76] width 47 height 16
click at [670, 323] on div "Day 1" at bounding box center [669, 317] width 21 height 11
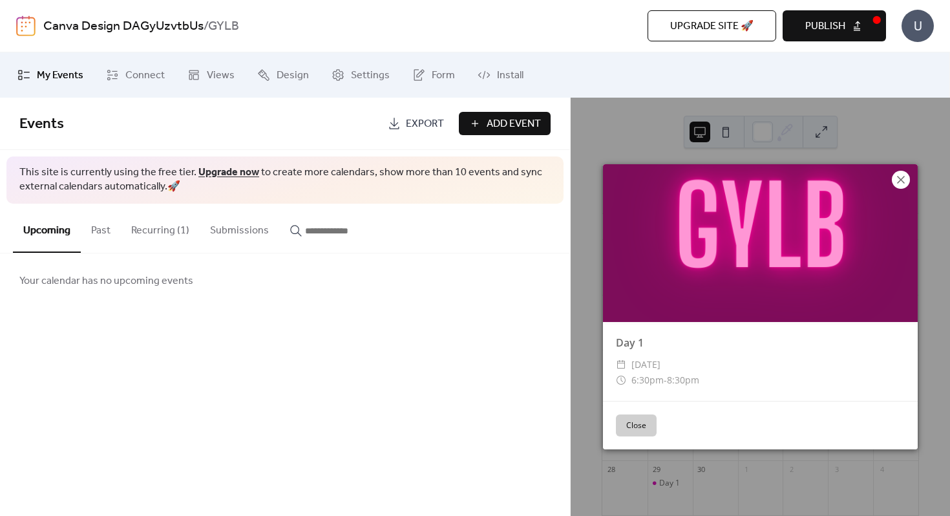
click at [906, 176] on icon at bounding box center [901, 180] width 16 height 16
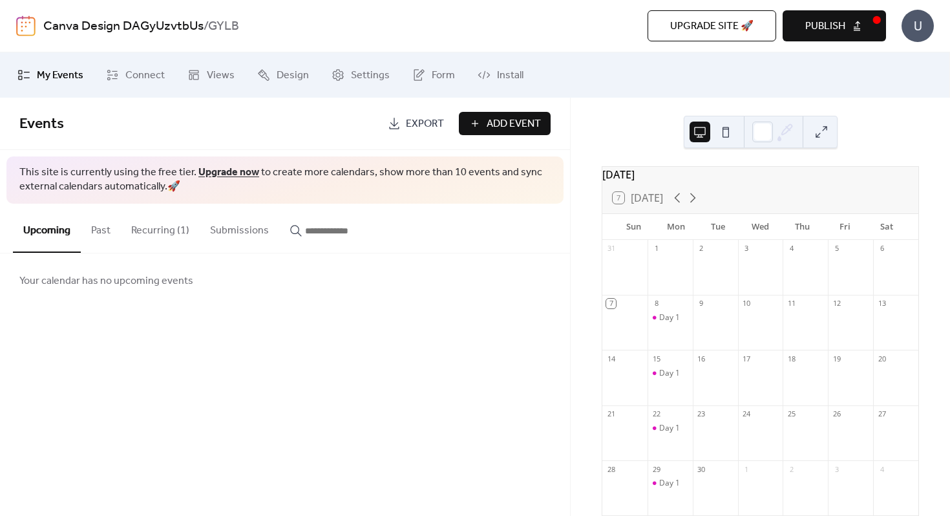
click at [155, 229] on button "Recurring (1)" at bounding box center [160, 228] width 79 height 48
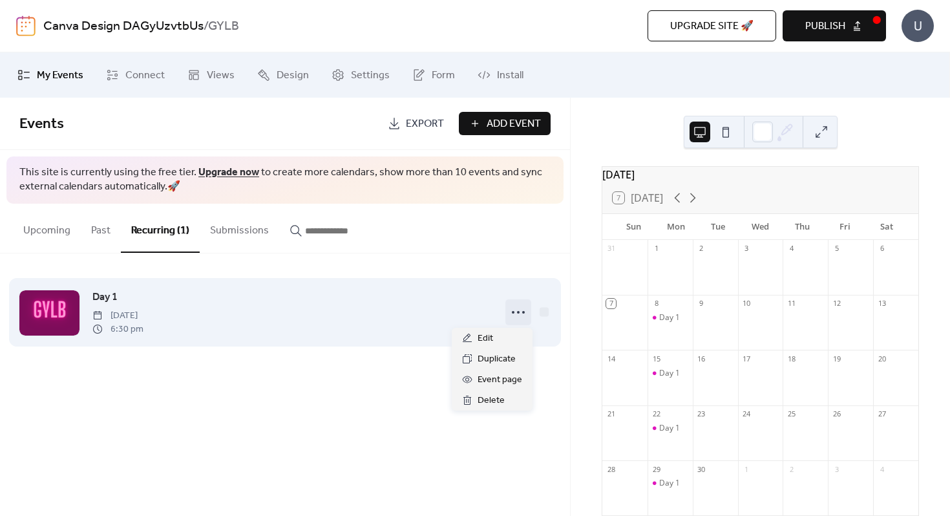
click at [519, 311] on circle at bounding box center [518, 312] width 3 height 3
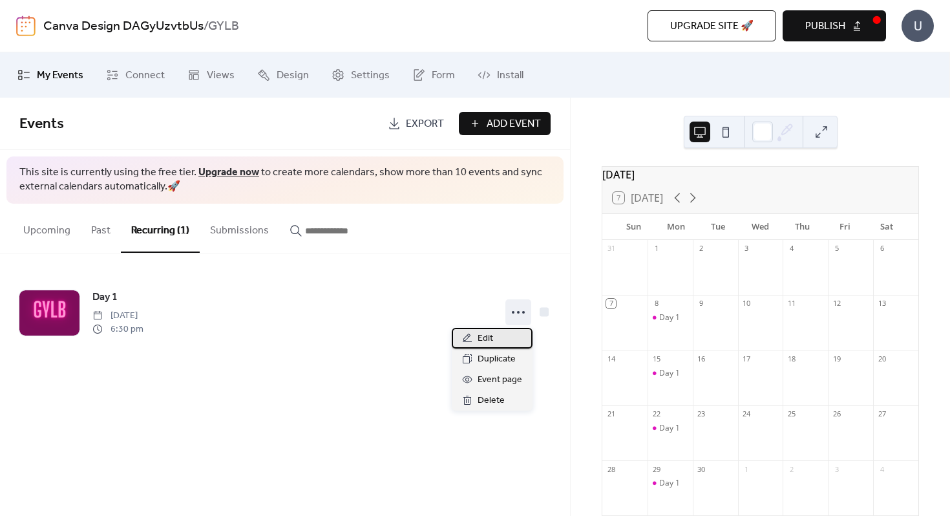
click at [491, 337] on span "Edit" at bounding box center [486, 339] width 16 height 16
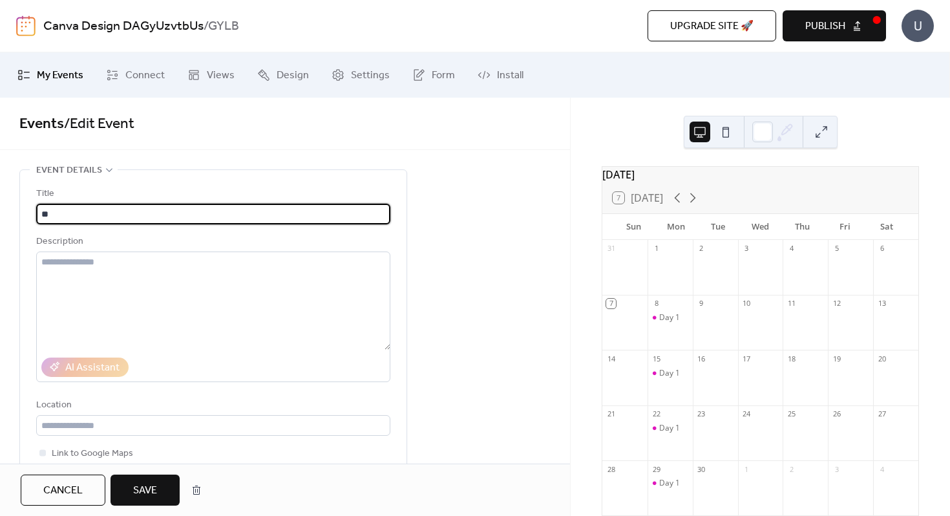
type input "*"
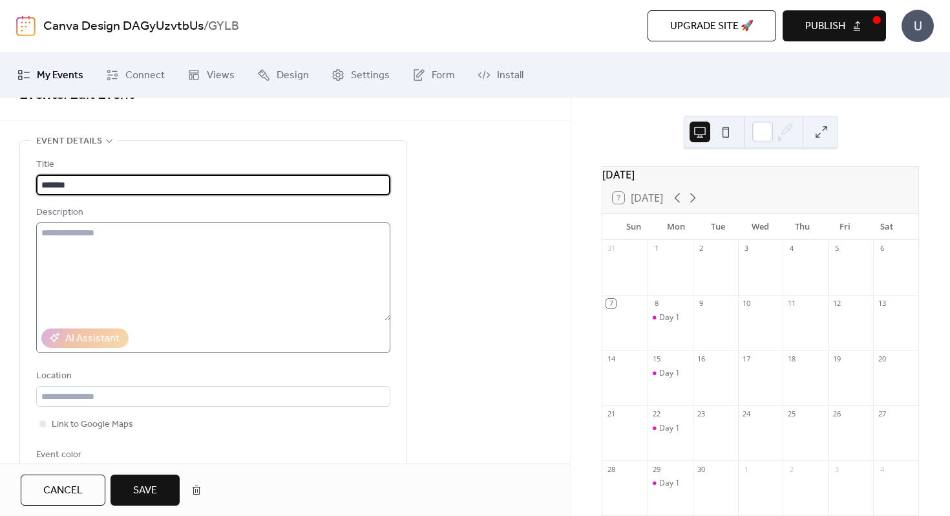
scroll to position [44, 0]
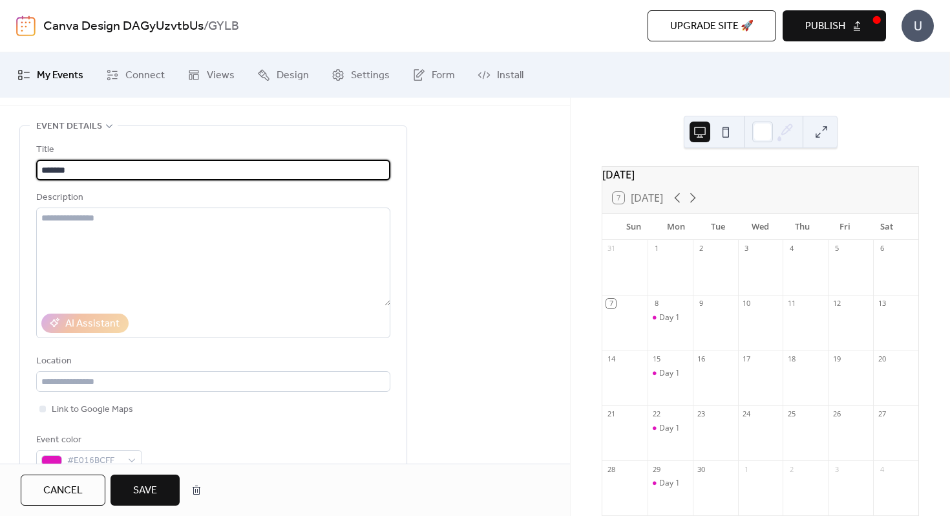
type input "*******"
click at [165, 486] on button "Save" at bounding box center [145, 489] width 69 height 31
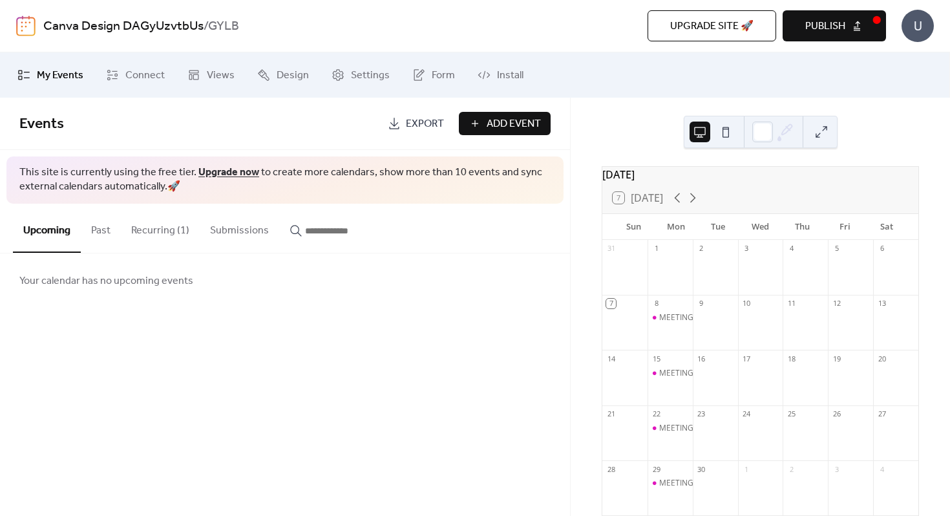
click at [153, 232] on button "Recurring (1)" at bounding box center [160, 228] width 79 height 48
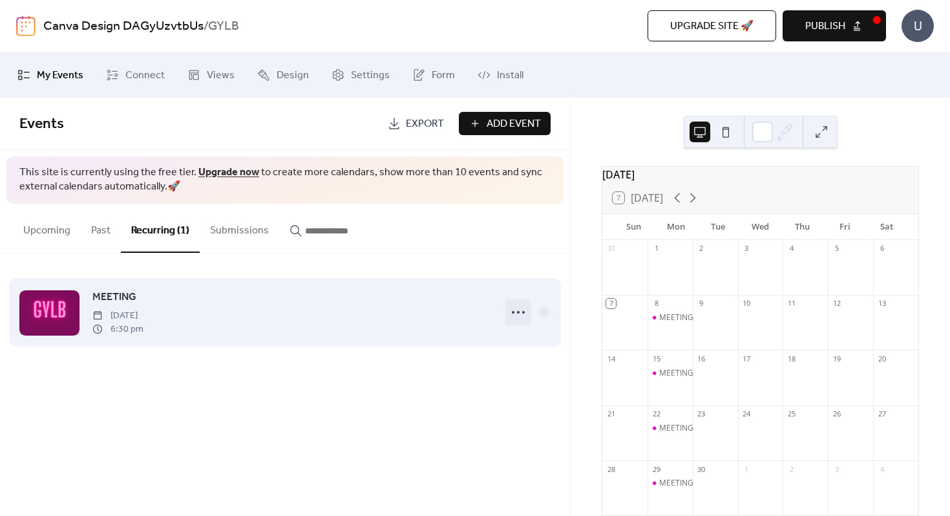
click at [518, 311] on circle at bounding box center [518, 312] width 3 height 3
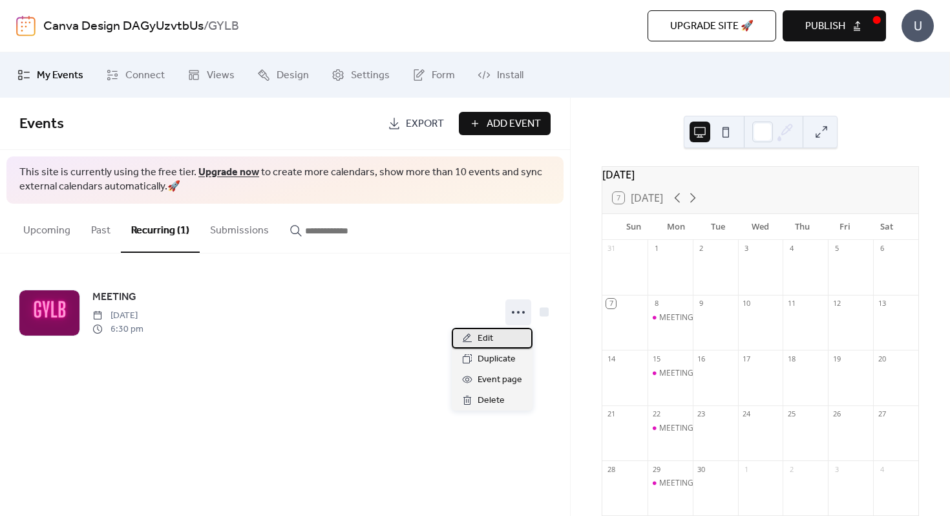
click at [489, 336] on span "Edit" at bounding box center [486, 339] width 16 height 16
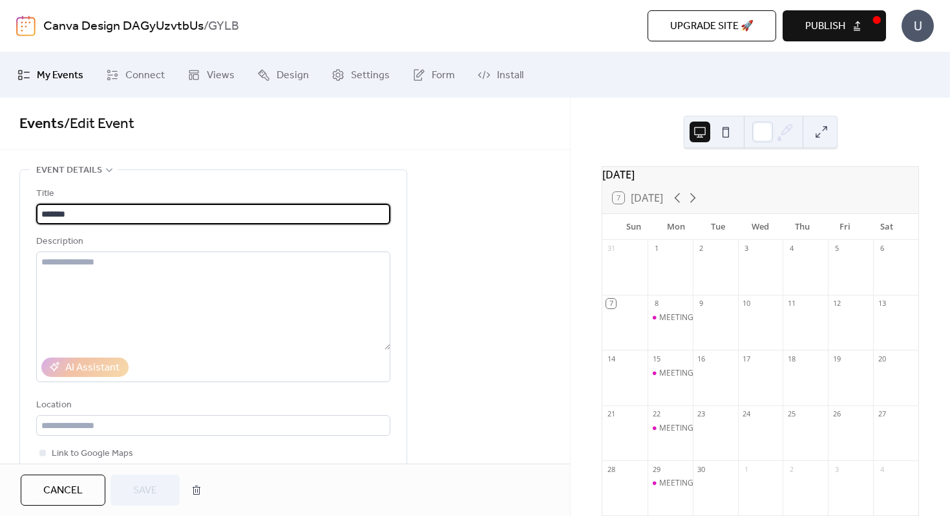
type input "**********"
drag, startPoint x: 147, startPoint y: 216, endPoint x: 18, endPoint y: 216, distance: 129.2
type input "****"
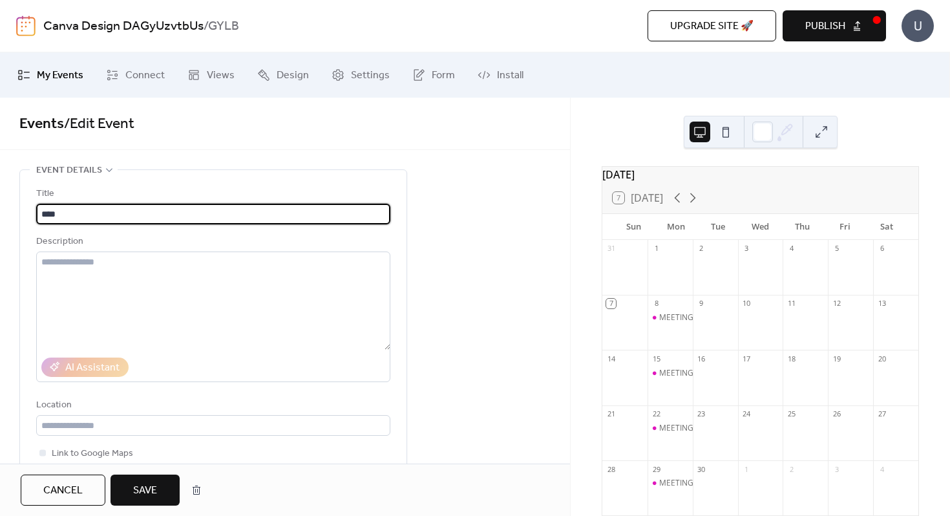
click at [138, 487] on span "Save" at bounding box center [145, 491] width 24 height 16
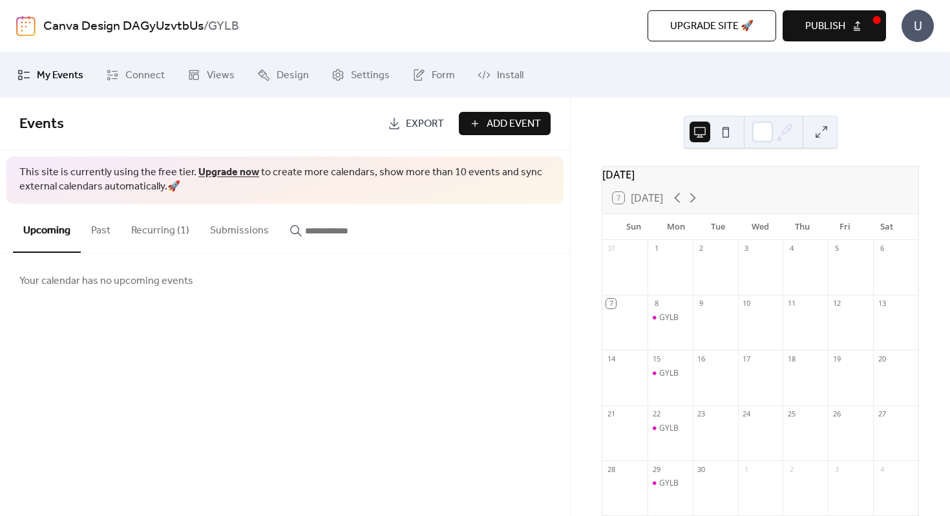
click at [147, 283] on span "Your calendar has no upcoming events" at bounding box center [106, 281] width 174 height 16
click at [674, 323] on div "GYLB" at bounding box center [668, 317] width 19 height 11
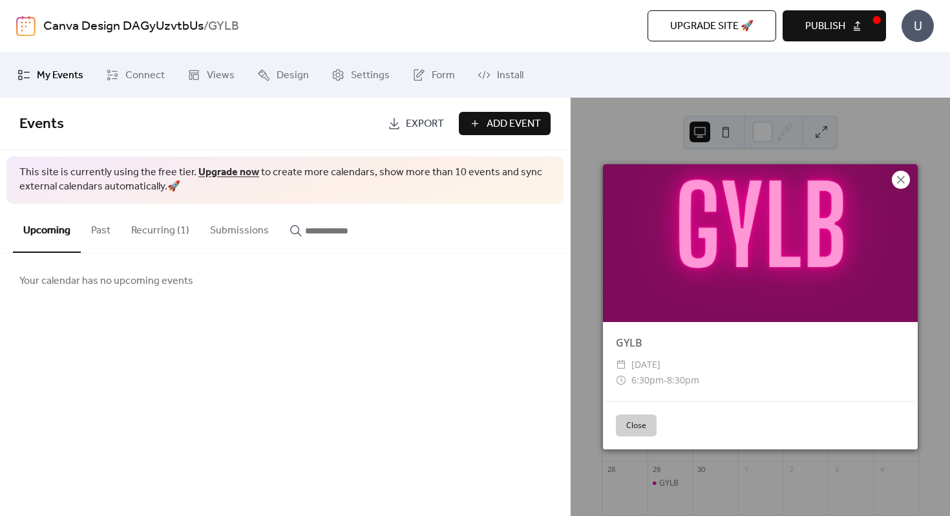
click at [903, 178] on icon at bounding box center [901, 180] width 16 height 16
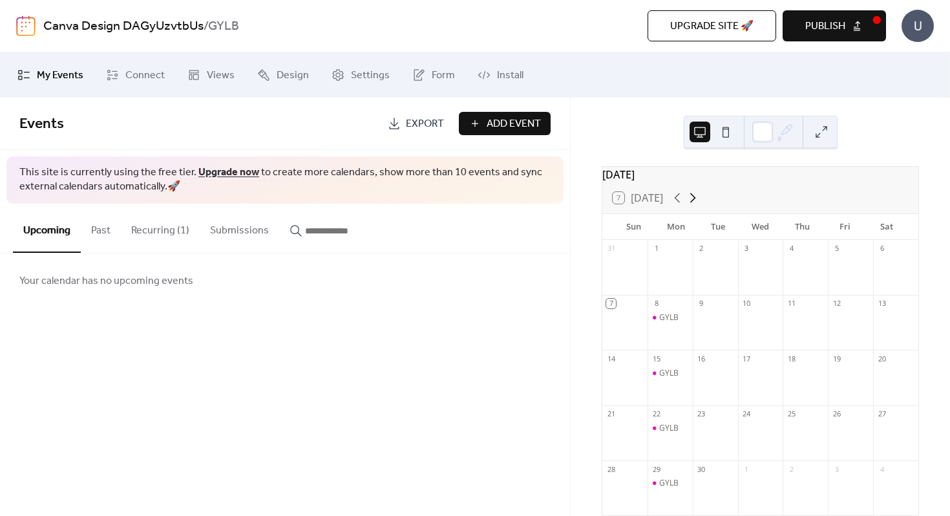
click at [695, 205] on icon at bounding box center [693, 198] width 16 height 16
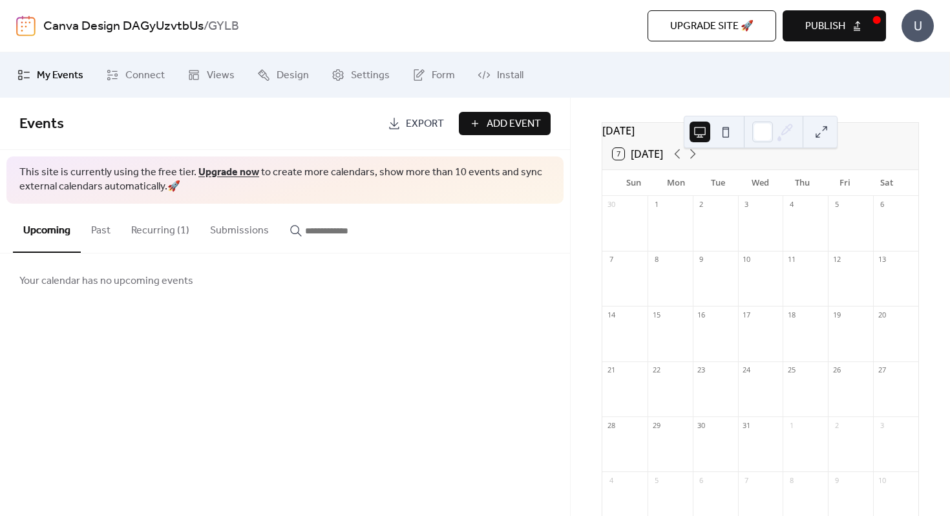
scroll to position [30, 0]
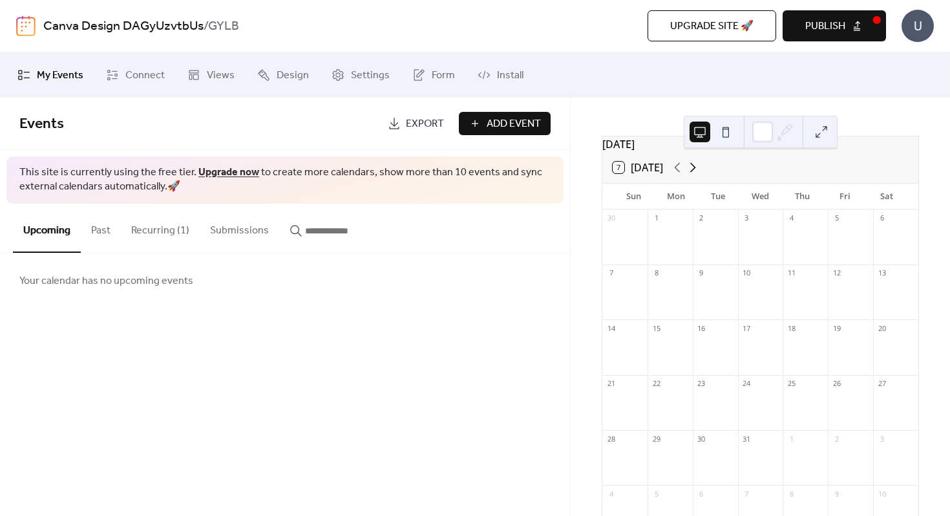
click at [694, 175] on icon at bounding box center [693, 168] width 16 height 16
click at [693, 175] on icon at bounding box center [693, 168] width 16 height 16
click at [679, 173] on icon at bounding box center [678, 168] width 6 height 10
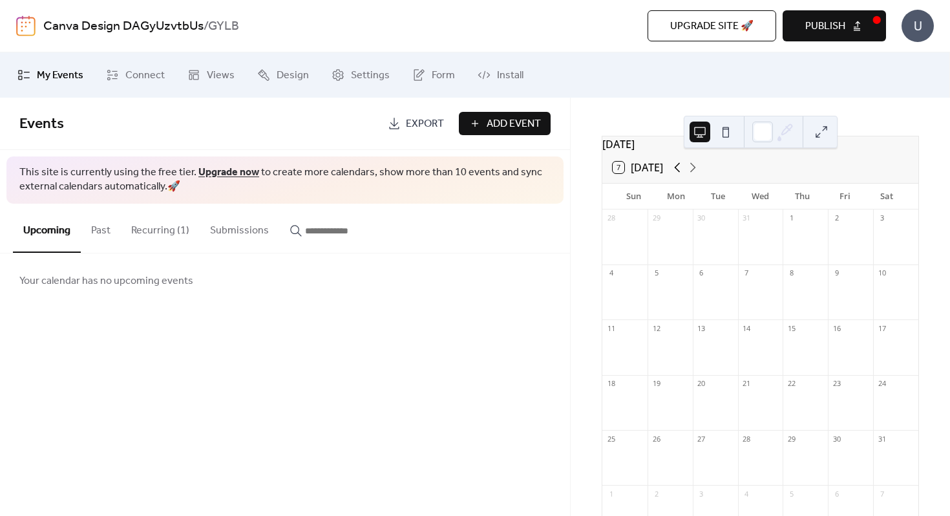
click at [679, 173] on icon at bounding box center [678, 168] width 6 height 10
click at [679, 175] on icon at bounding box center [677, 168] width 16 height 16
click at [680, 175] on icon at bounding box center [677, 168] width 16 height 16
click at [679, 291] on div "GYLB" at bounding box center [668, 287] width 19 height 11
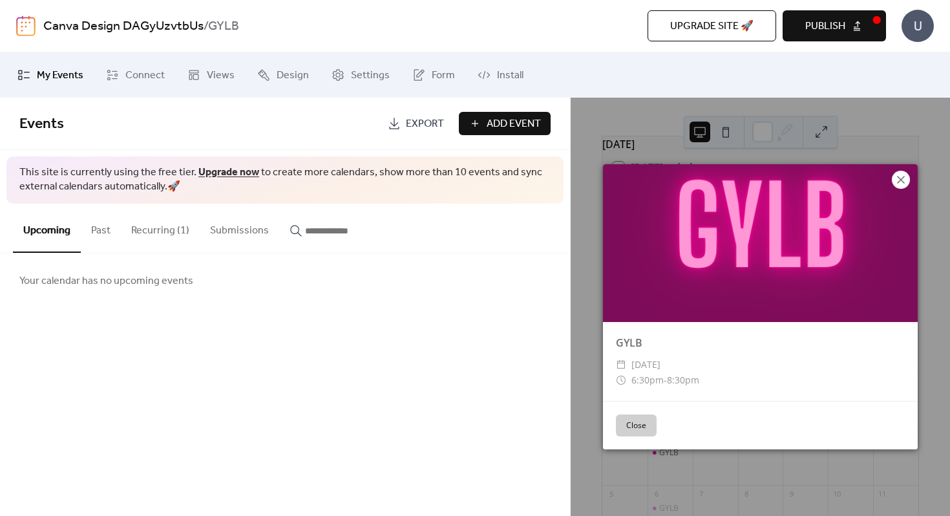
click at [901, 180] on icon at bounding box center [901, 180] width 8 height 8
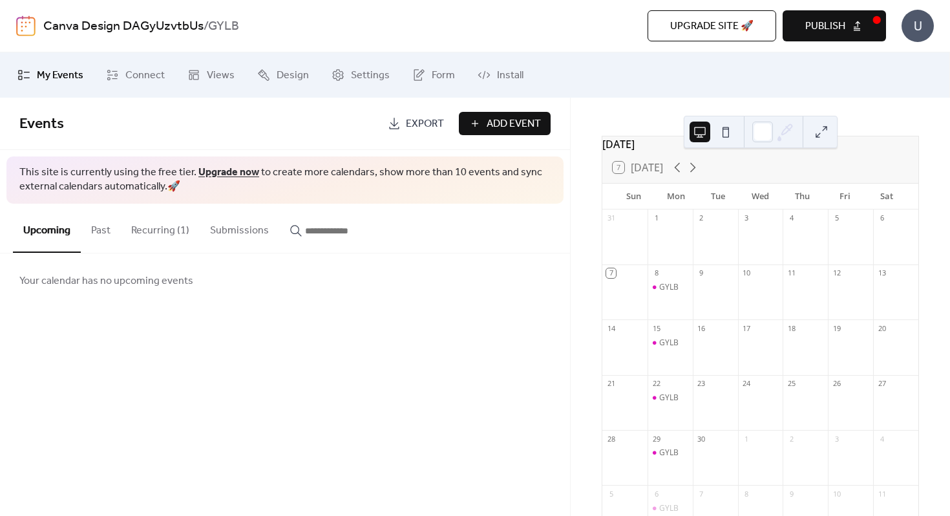
click at [142, 229] on button "Recurring (1)" at bounding box center [160, 228] width 79 height 48
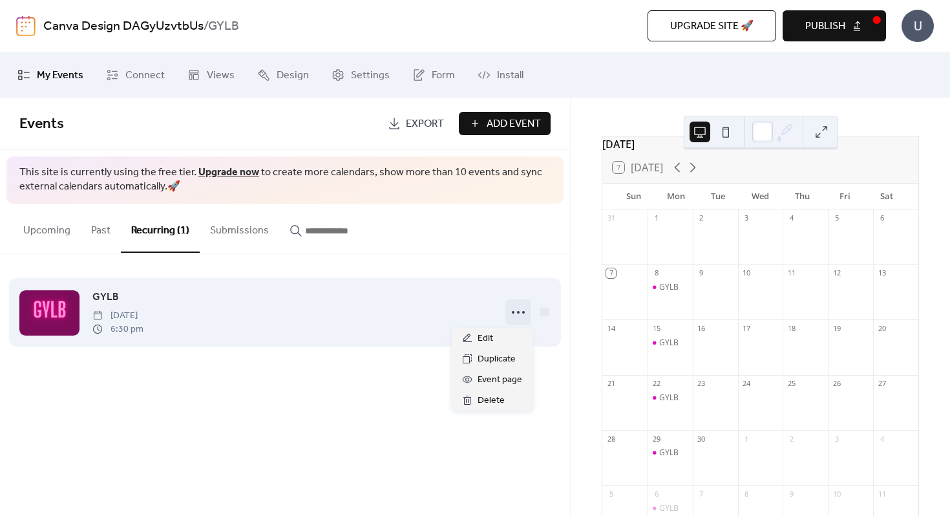
click at [516, 310] on icon at bounding box center [518, 312] width 21 height 21
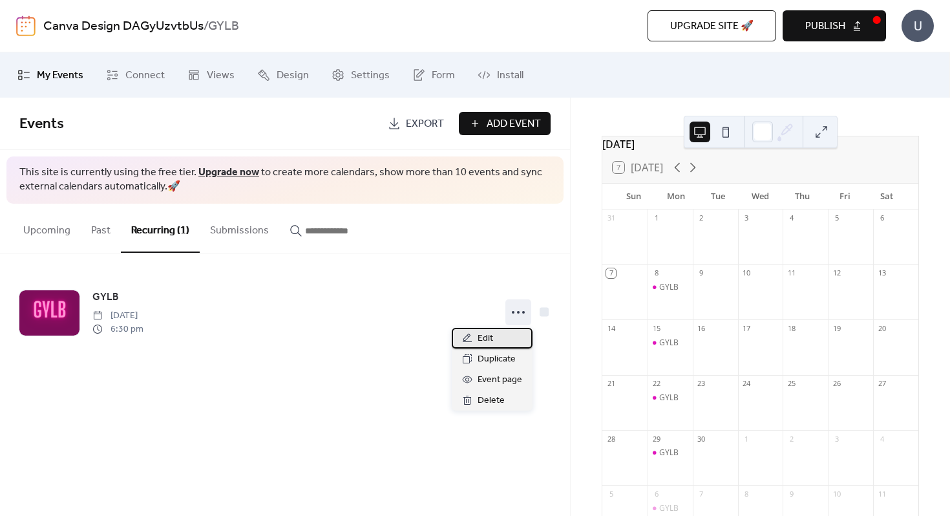
click at [484, 338] on span "Edit" at bounding box center [486, 339] width 16 height 16
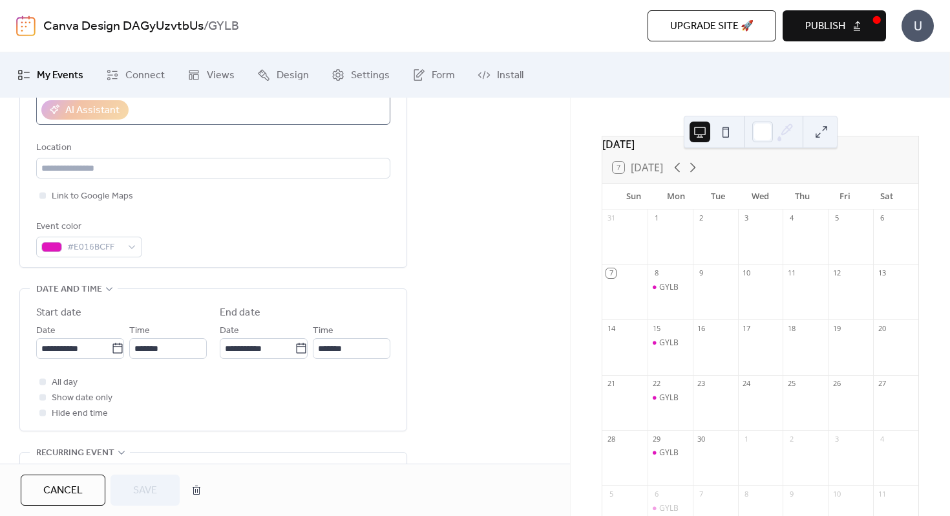
scroll to position [275, 0]
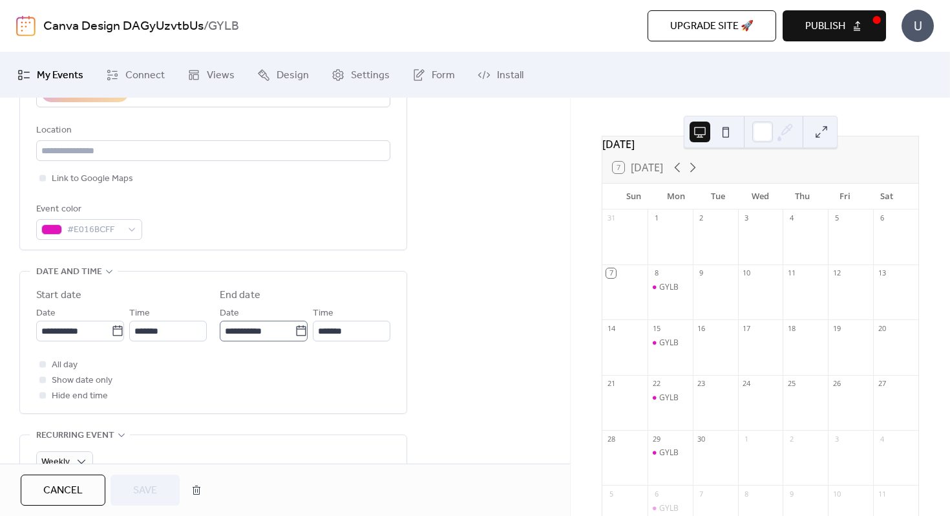
click at [299, 333] on icon at bounding box center [301, 330] width 13 height 13
click at [295, 333] on input "**********" at bounding box center [257, 331] width 75 height 21
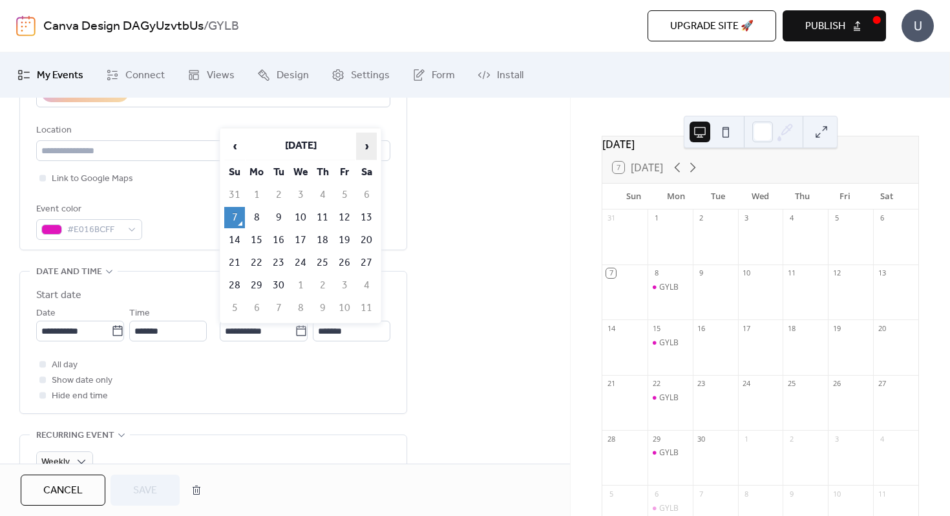
click at [366, 144] on span "›" at bounding box center [366, 146] width 19 height 26
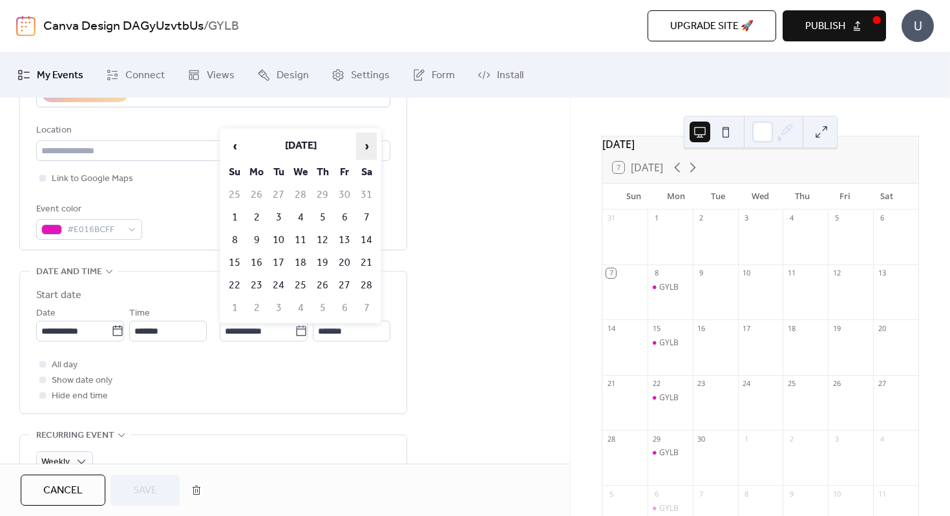
click at [366, 144] on span "›" at bounding box center [366, 146] width 19 height 26
click at [257, 192] on td "1" at bounding box center [256, 194] width 21 height 21
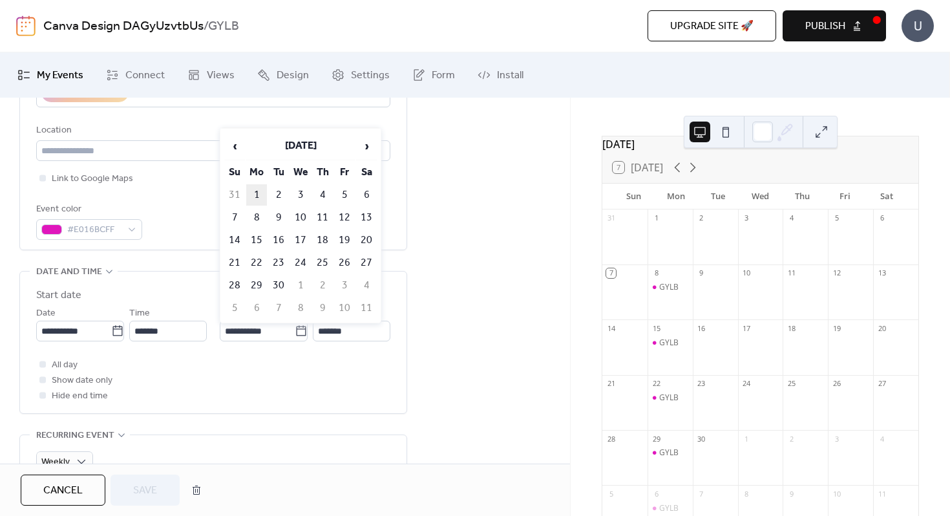
type input "**********"
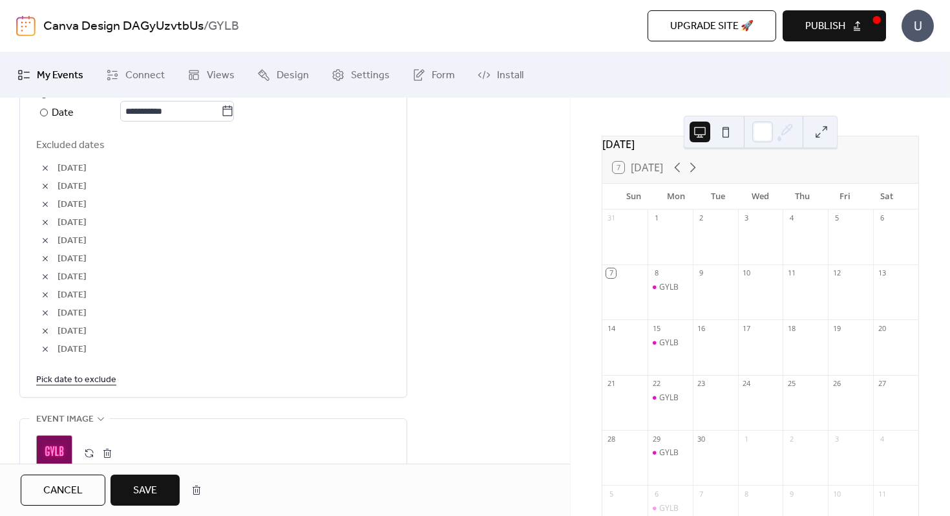
scroll to position [861, 0]
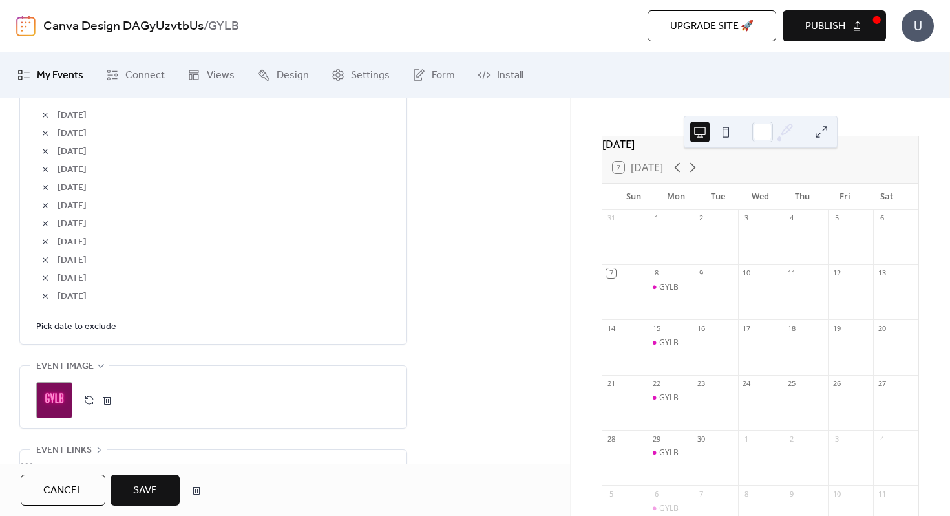
click at [148, 485] on span "Save" at bounding box center [145, 491] width 24 height 16
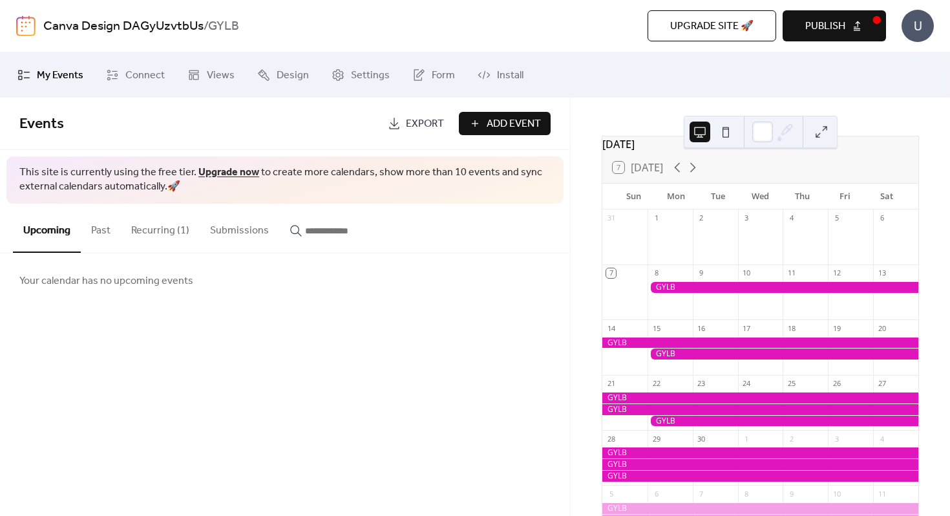
click at [173, 230] on button "Recurring (1)" at bounding box center [160, 228] width 79 height 48
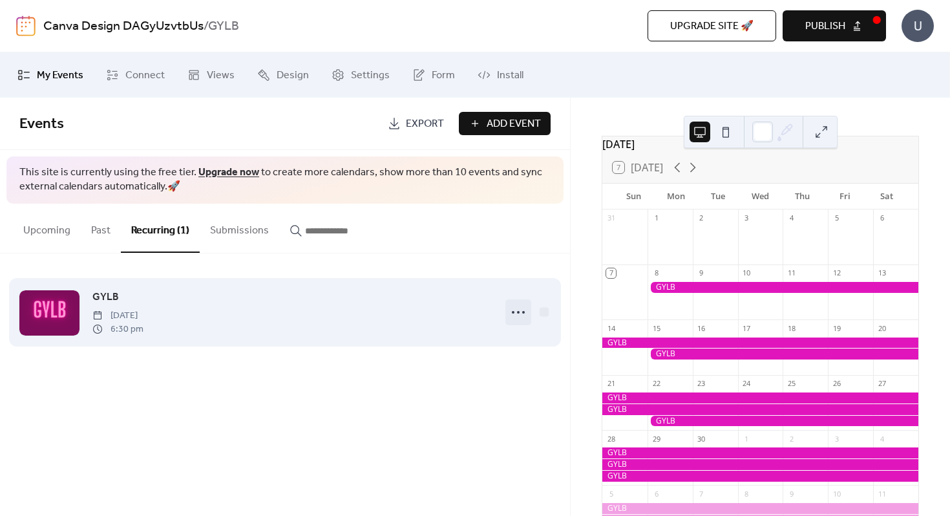
click at [521, 315] on icon at bounding box center [518, 312] width 21 height 21
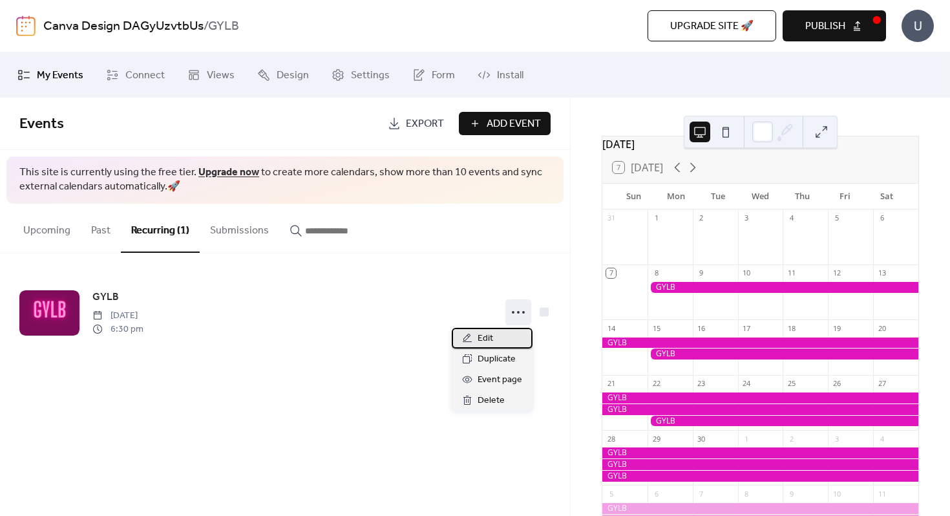
click at [494, 336] on div "Edit" at bounding box center [492, 338] width 81 height 21
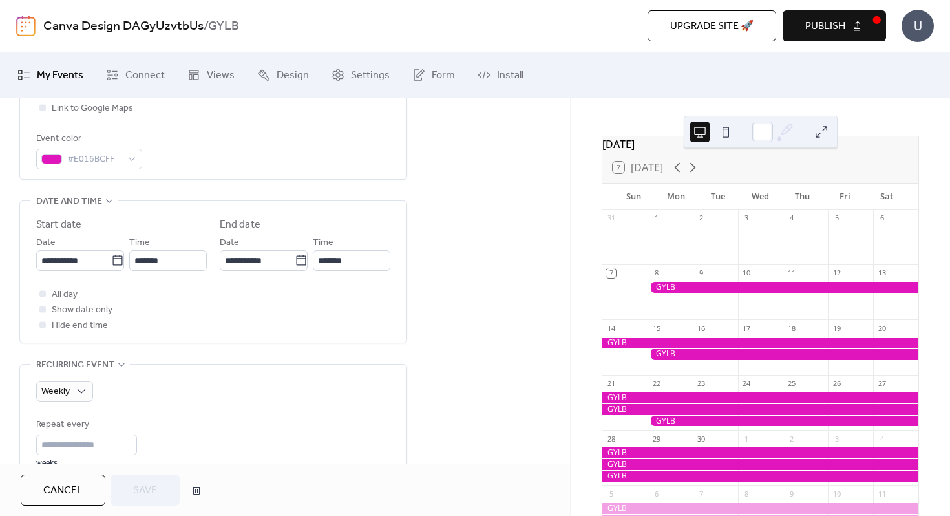
scroll to position [344, 0]
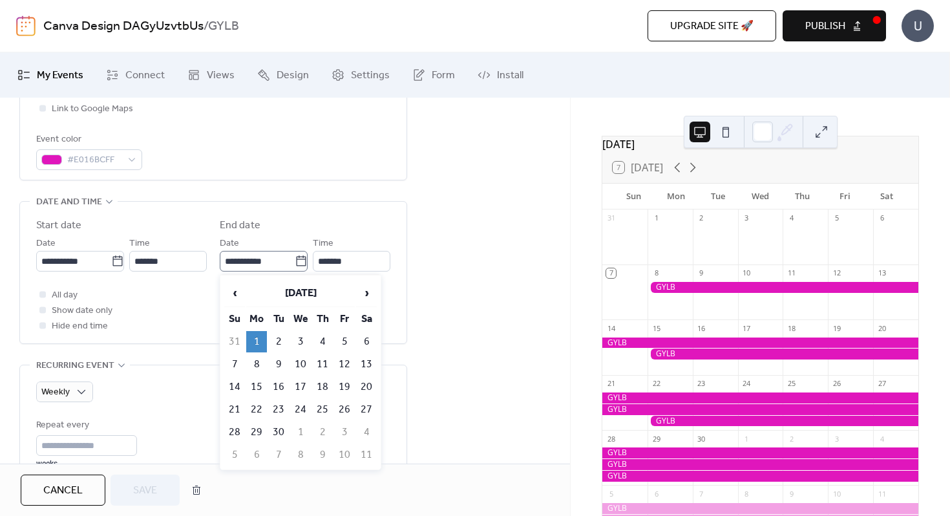
click at [295, 262] on icon at bounding box center [301, 261] width 13 height 13
click at [295, 262] on input "**********" at bounding box center [257, 261] width 75 height 21
click at [317, 292] on th "[DATE]" at bounding box center [300, 293] width 109 height 28
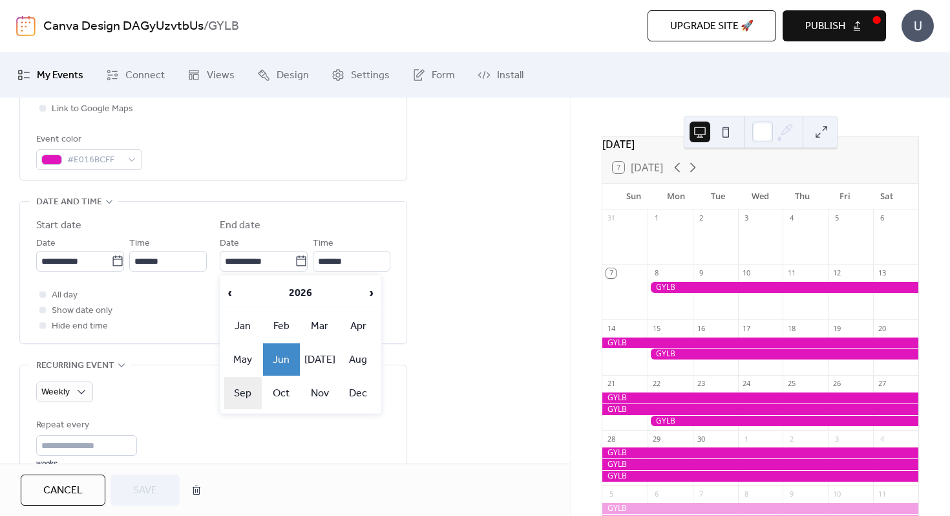
click at [243, 390] on td "Sep" at bounding box center [242, 393] width 37 height 32
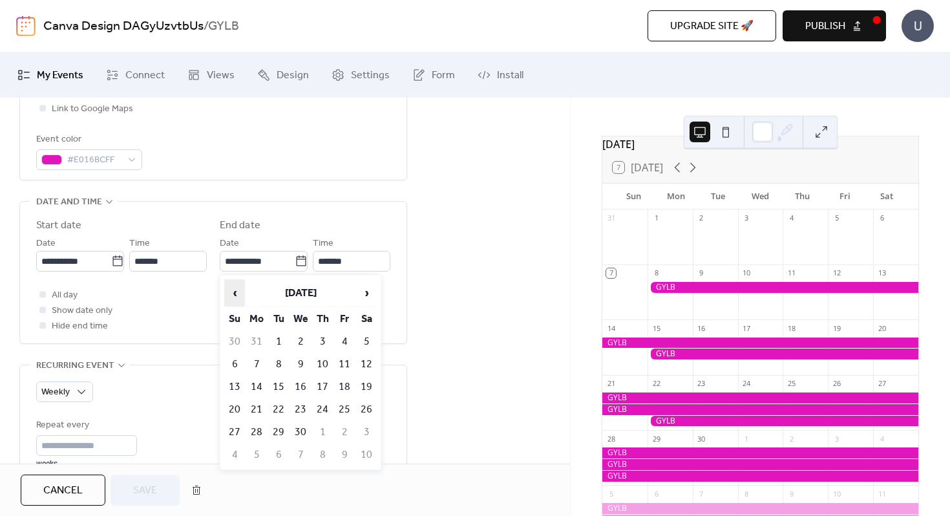
click at [235, 293] on span "‹" at bounding box center [234, 293] width 19 height 26
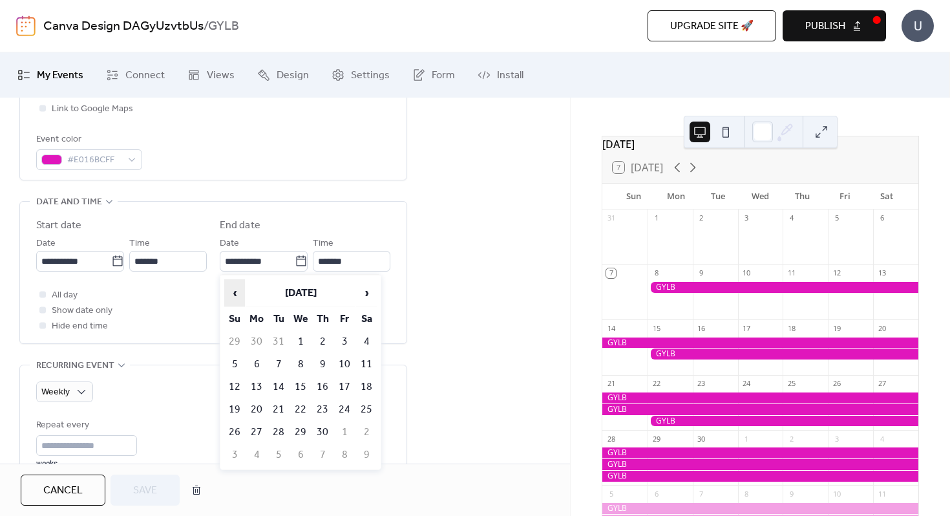
click at [235, 293] on span "‹" at bounding box center [234, 293] width 19 height 26
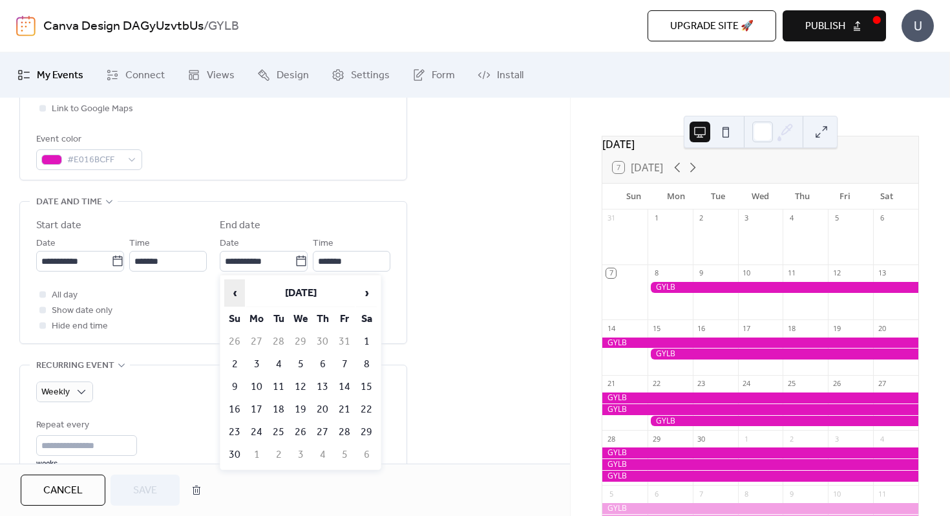
click at [235, 293] on span "‹" at bounding box center [234, 293] width 19 height 26
click at [367, 293] on span "›" at bounding box center [366, 293] width 19 height 26
click at [257, 363] on td "8" at bounding box center [256, 363] width 21 height 21
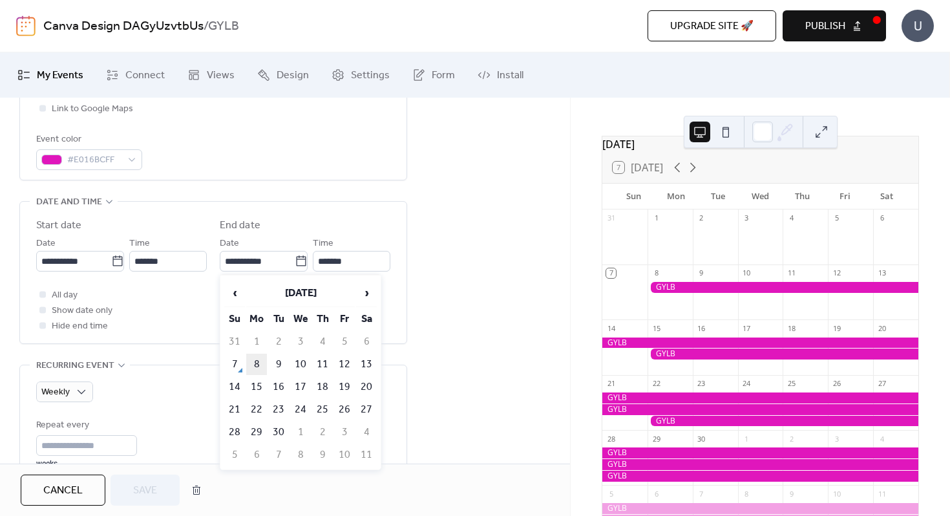
type input "**********"
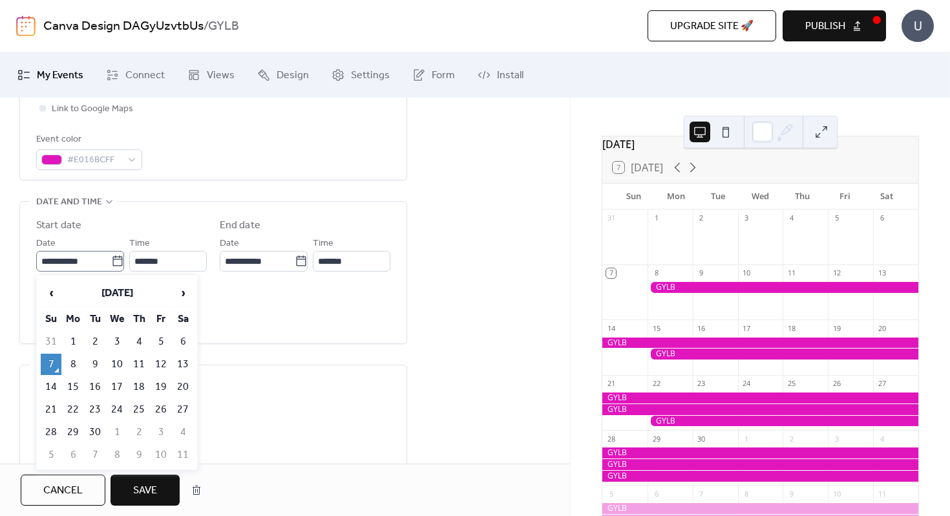
click at [114, 263] on icon at bounding box center [117, 261] width 13 height 13
click at [111, 263] on input "**********" at bounding box center [73, 261] width 75 height 21
click at [76, 360] on td "8" at bounding box center [73, 363] width 21 height 21
type input "**********"
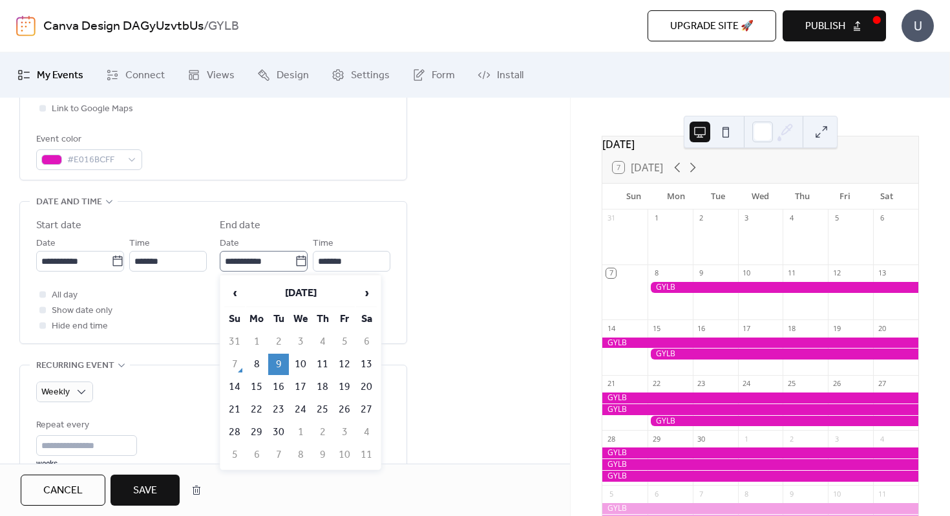
click at [295, 264] on icon at bounding box center [301, 261] width 13 height 13
click at [295, 264] on input "**********" at bounding box center [257, 261] width 75 height 21
click at [258, 361] on td "8" at bounding box center [256, 363] width 21 height 21
type input "**********"
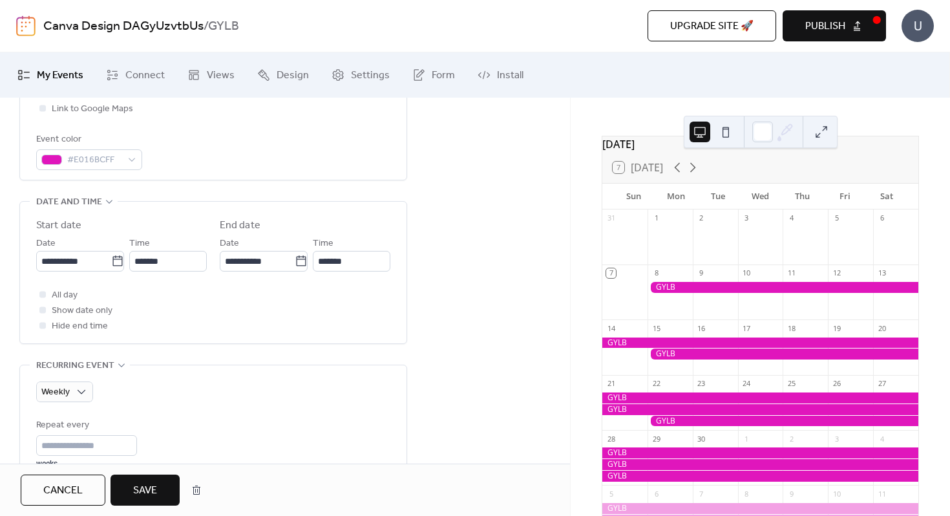
click at [258, 325] on div "All day Show date only Hide end time" at bounding box center [213, 310] width 354 height 47
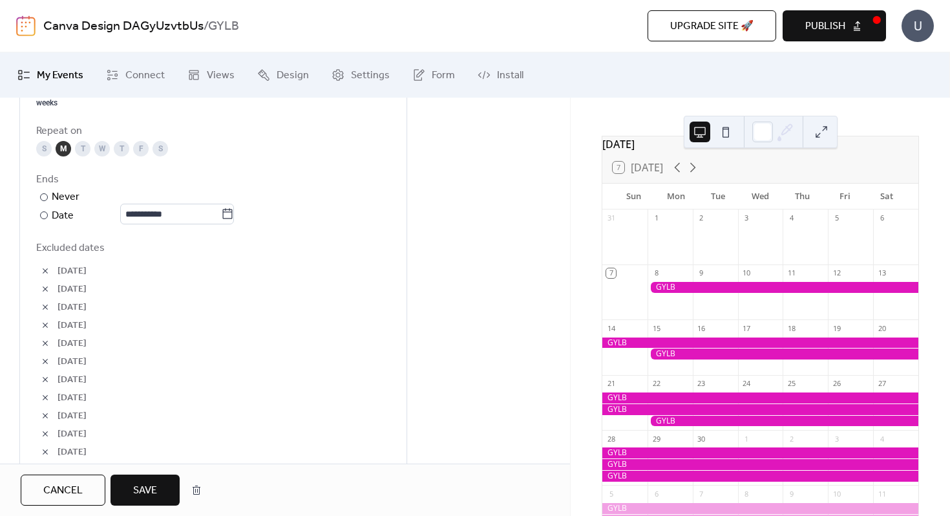
scroll to position [768, 0]
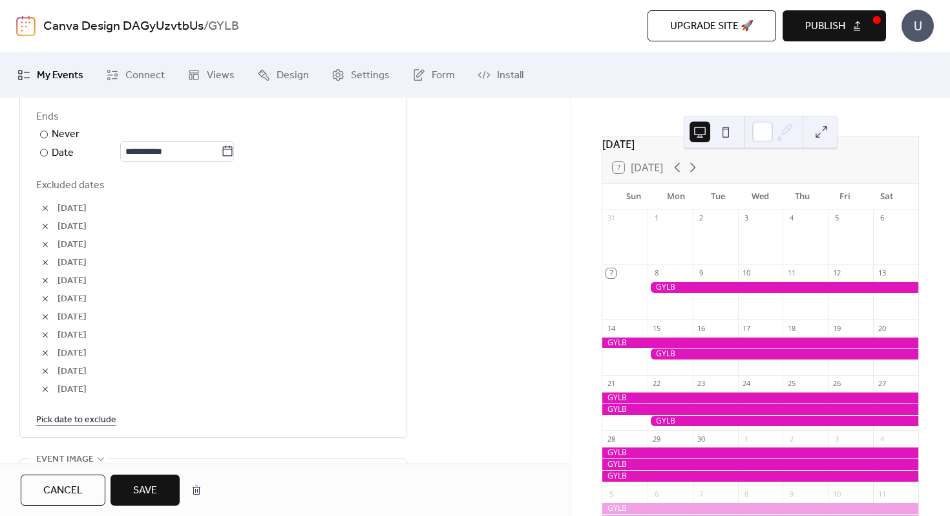
click at [151, 492] on span "Save" at bounding box center [145, 491] width 24 height 16
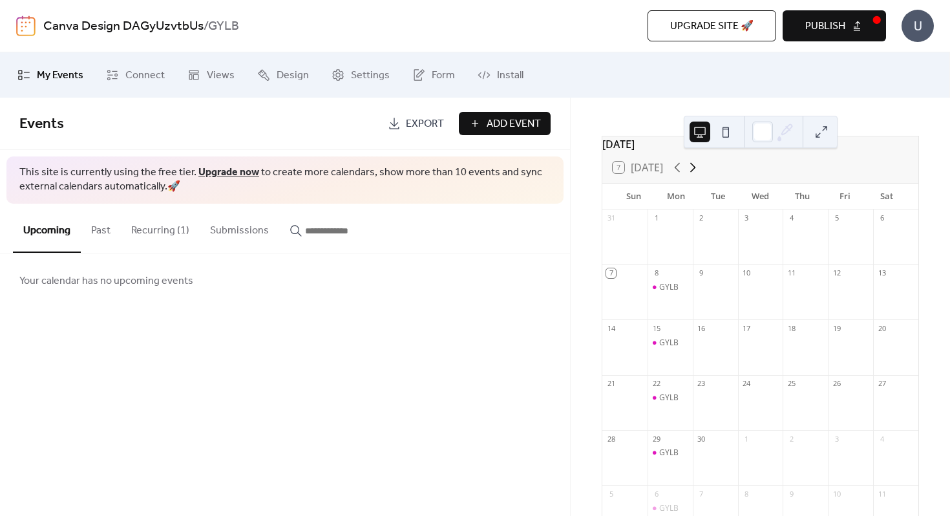
click at [691, 175] on icon at bounding box center [693, 168] width 16 height 16
click at [677, 175] on icon at bounding box center [677, 168] width 16 height 16
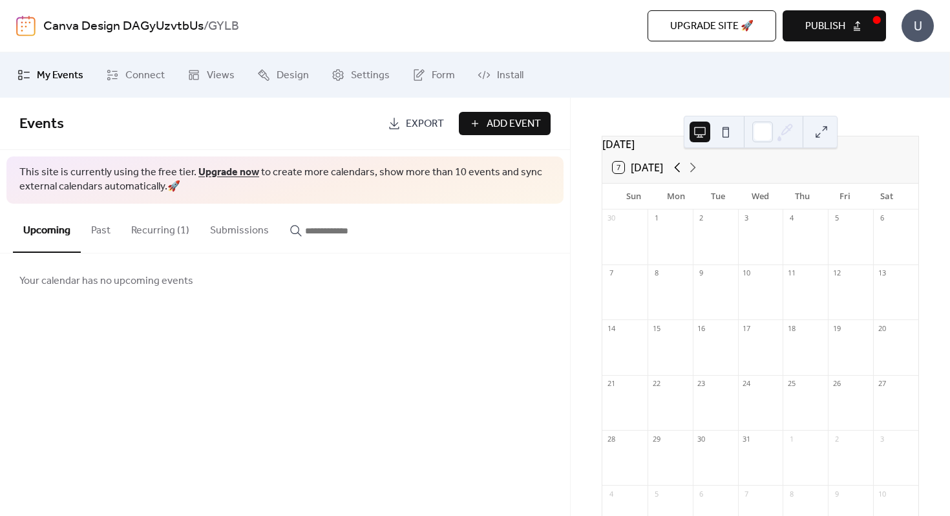
click at [679, 173] on icon at bounding box center [677, 168] width 16 height 16
click at [696, 172] on icon at bounding box center [693, 168] width 16 height 16
click at [162, 231] on button "Recurring (1)" at bounding box center [160, 228] width 79 height 48
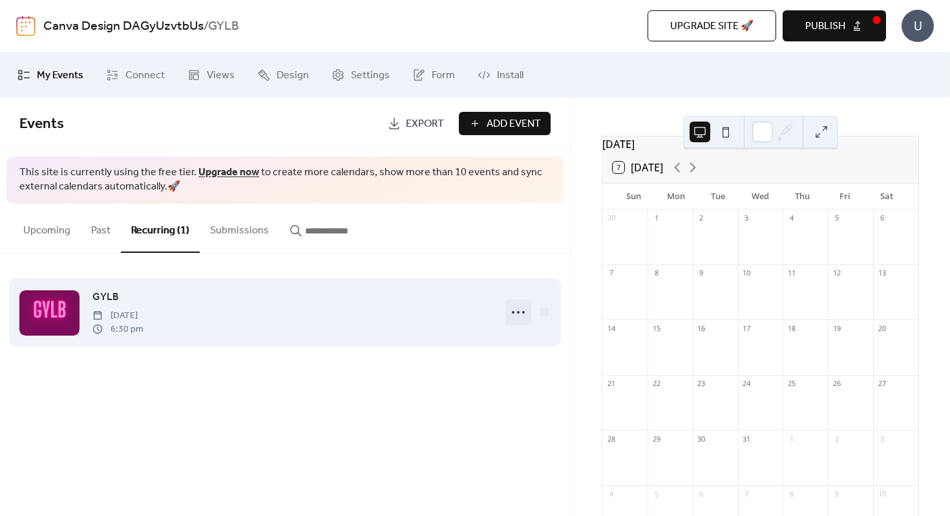
click at [518, 309] on icon at bounding box center [518, 312] width 21 height 21
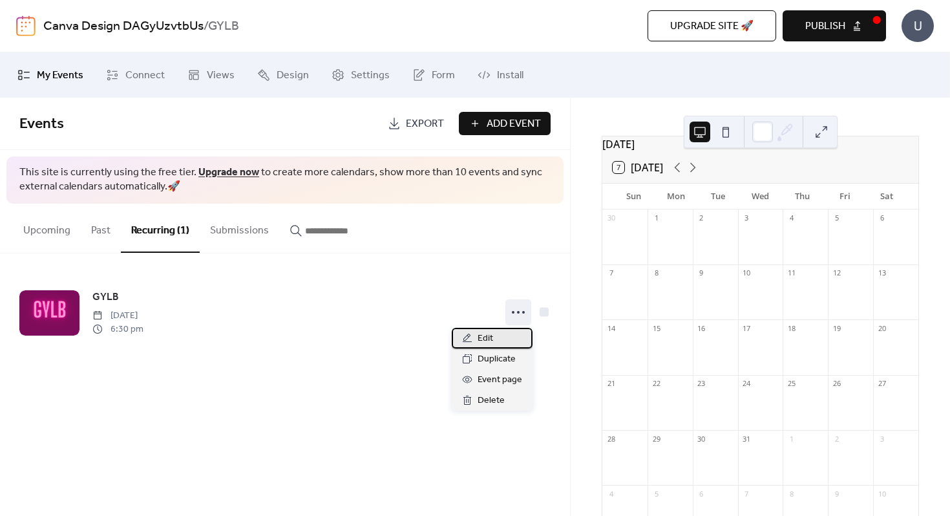
click at [485, 337] on span "Edit" at bounding box center [486, 339] width 16 height 16
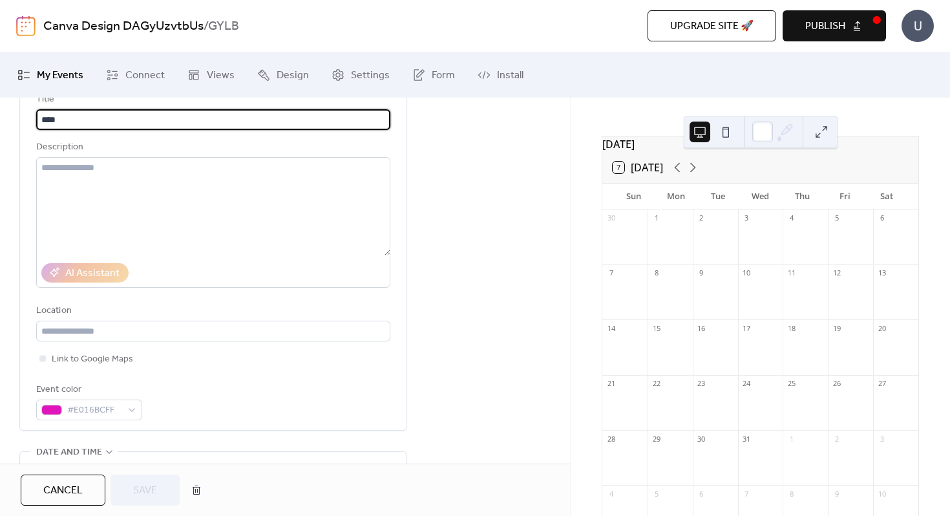
scroll to position [75, 0]
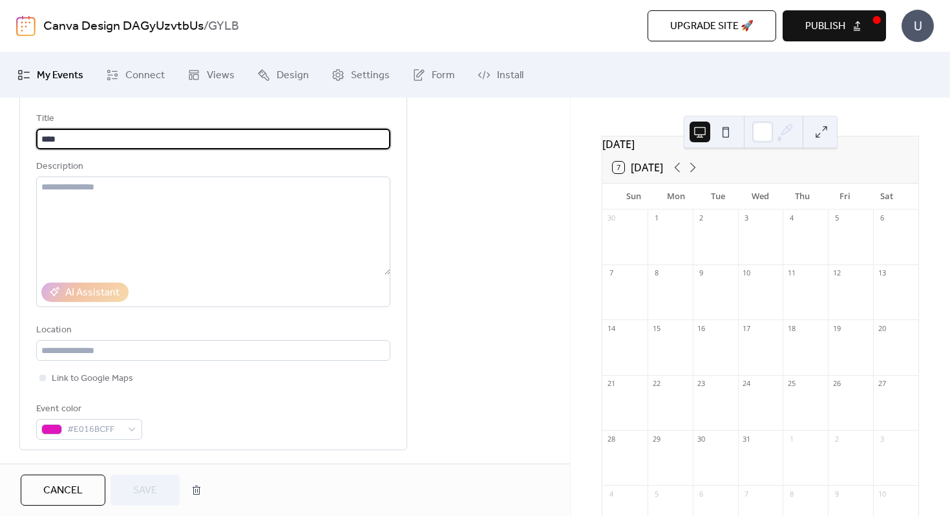
click at [76, 493] on span "Cancel" at bounding box center [62, 491] width 39 height 16
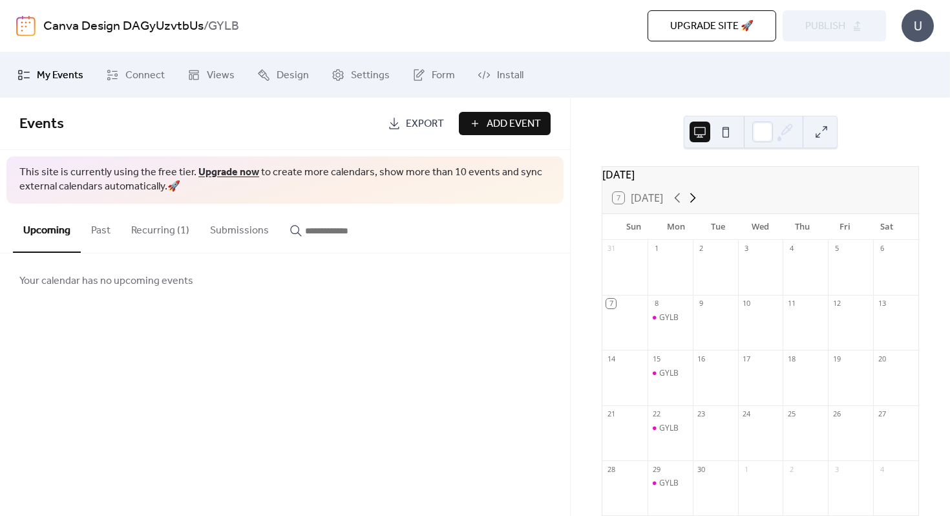
click at [693, 205] on icon at bounding box center [693, 198] width 16 height 16
click at [694, 205] on icon at bounding box center [693, 198] width 16 height 16
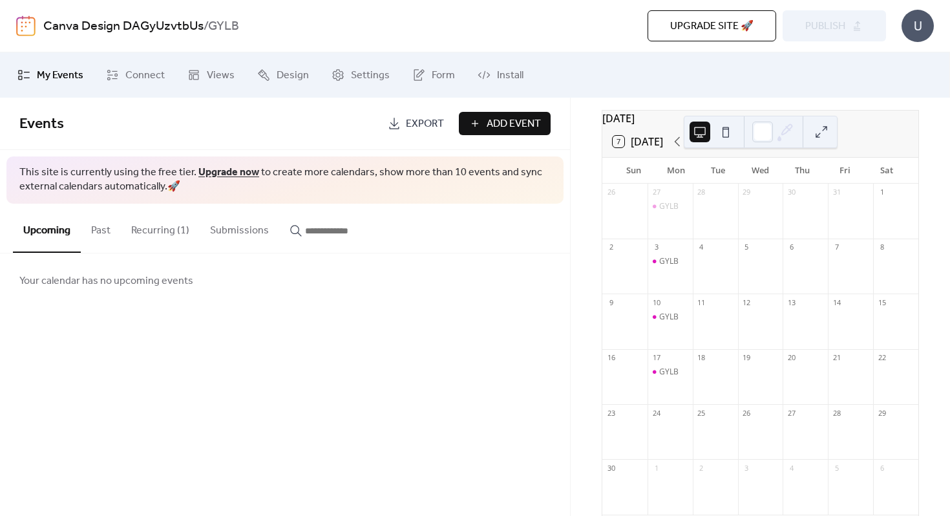
scroll to position [58, 0]
click at [693, 148] on icon at bounding box center [693, 140] width 16 height 16
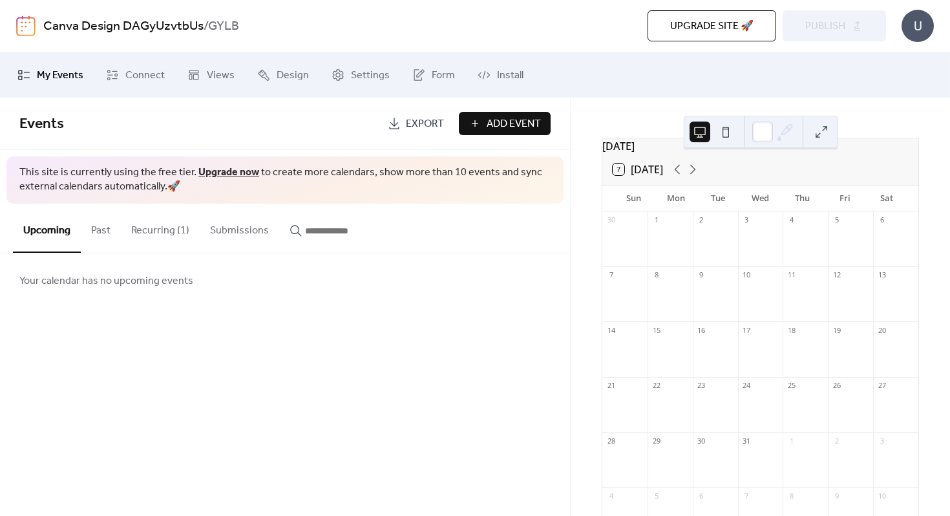
scroll to position [17, 0]
click at [695, 185] on icon at bounding box center [693, 181] width 16 height 16
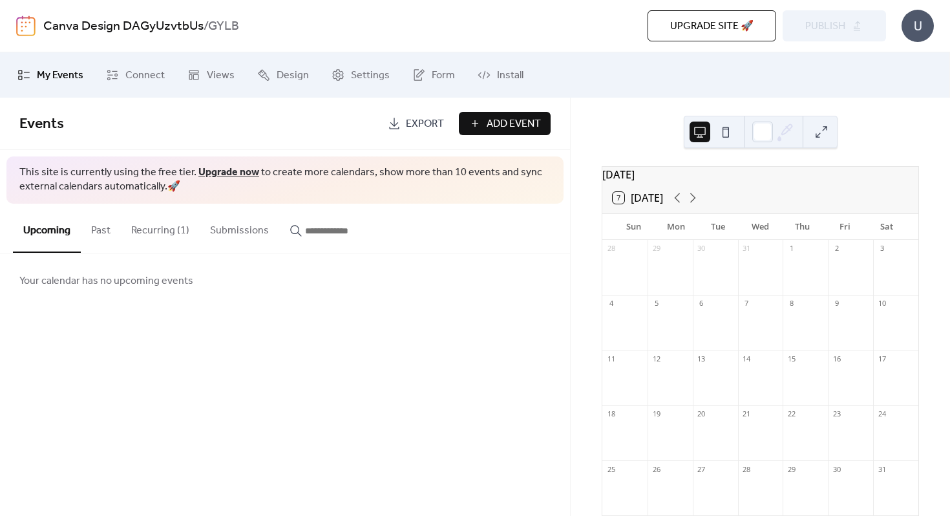
click at [173, 231] on button "Recurring (1)" at bounding box center [160, 228] width 79 height 48
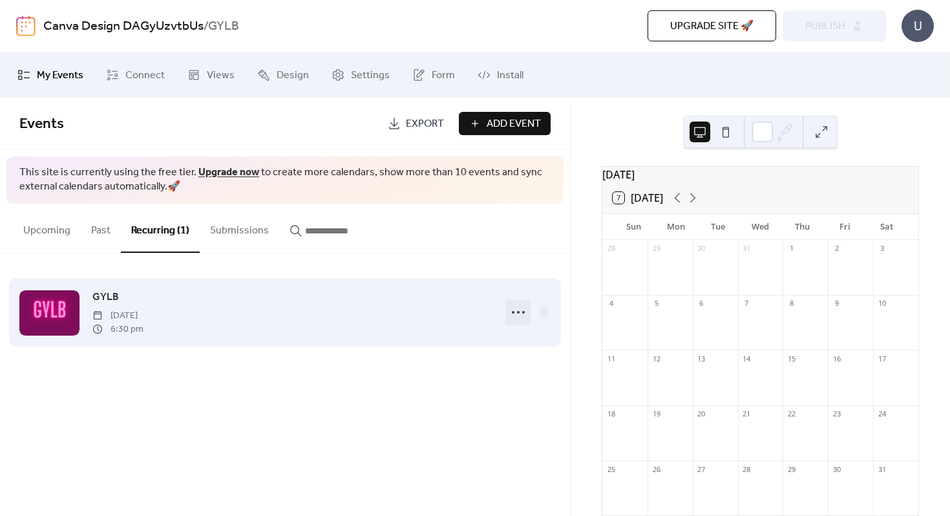
click at [516, 311] on icon at bounding box center [518, 312] width 21 height 21
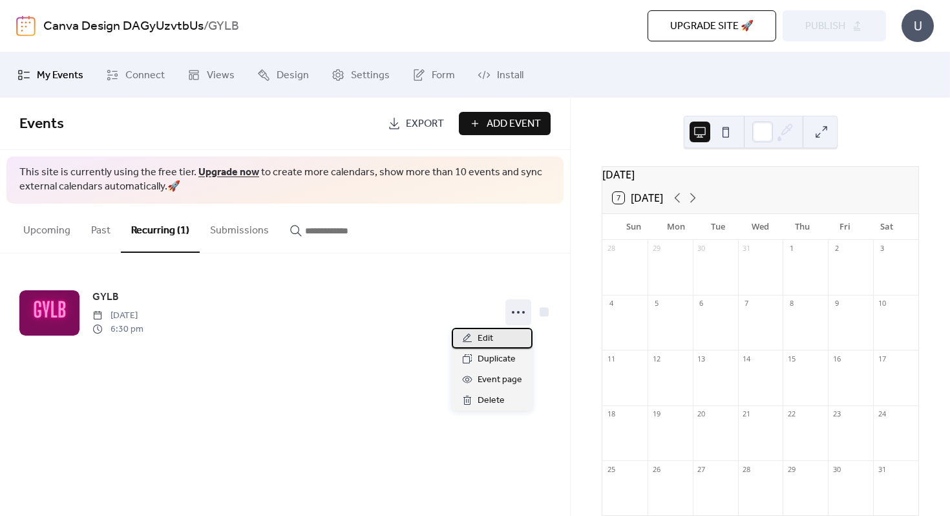
click at [489, 337] on span "Edit" at bounding box center [486, 339] width 16 height 16
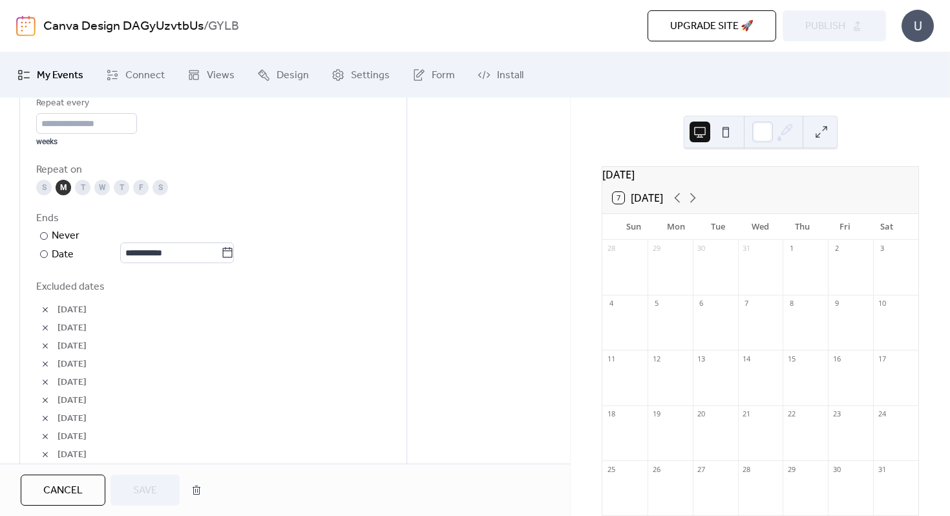
scroll to position [672, 0]
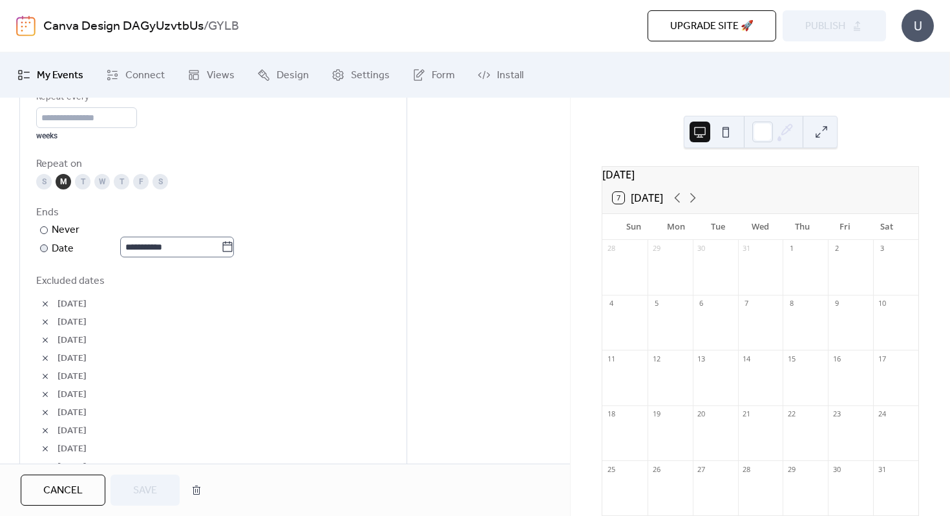
click at [234, 244] on icon at bounding box center [227, 246] width 13 height 13
click at [221, 244] on input "**********" at bounding box center [170, 247] width 101 height 21
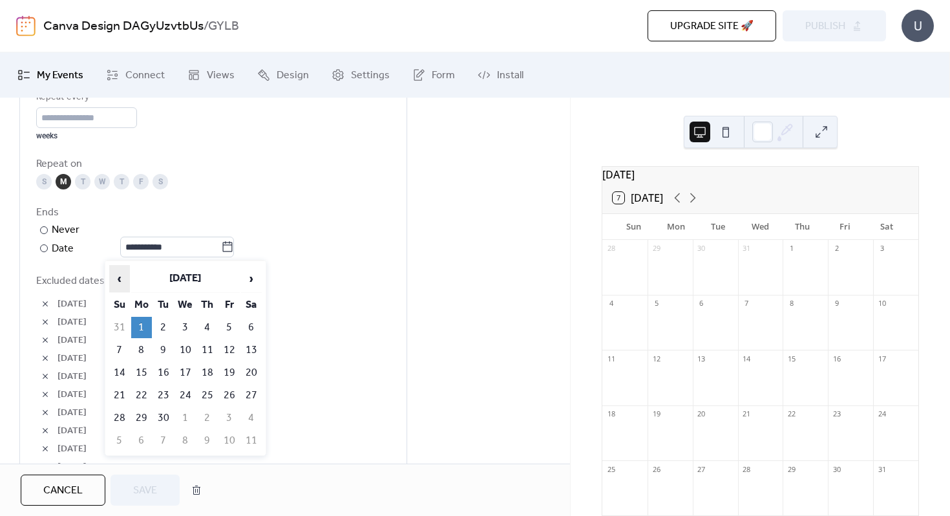
click at [122, 279] on span "‹" at bounding box center [119, 279] width 19 height 26
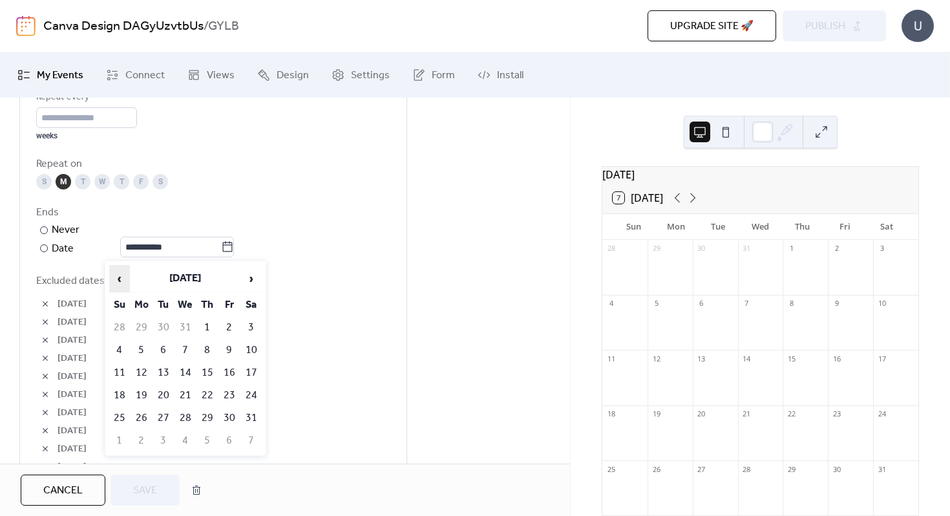
click at [122, 279] on span "‹" at bounding box center [119, 279] width 19 height 26
click at [140, 368] on td "15" at bounding box center [141, 372] width 21 height 21
type input "**********"
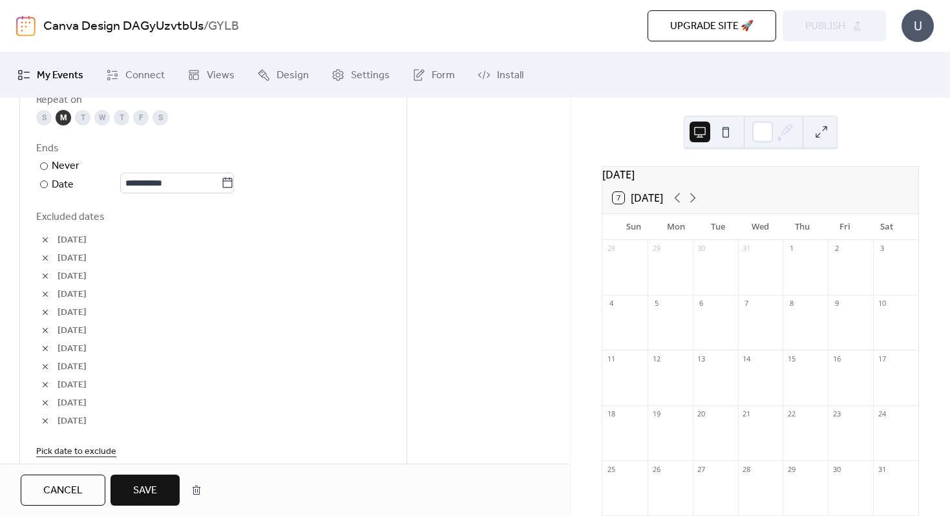
scroll to position [763, 0]
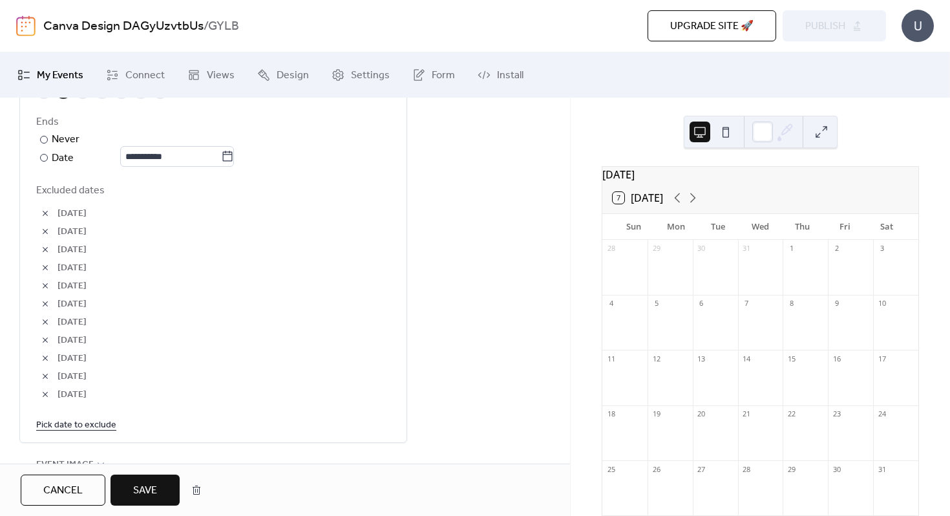
click at [143, 485] on span "Save" at bounding box center [145, 491] width 24 height 16
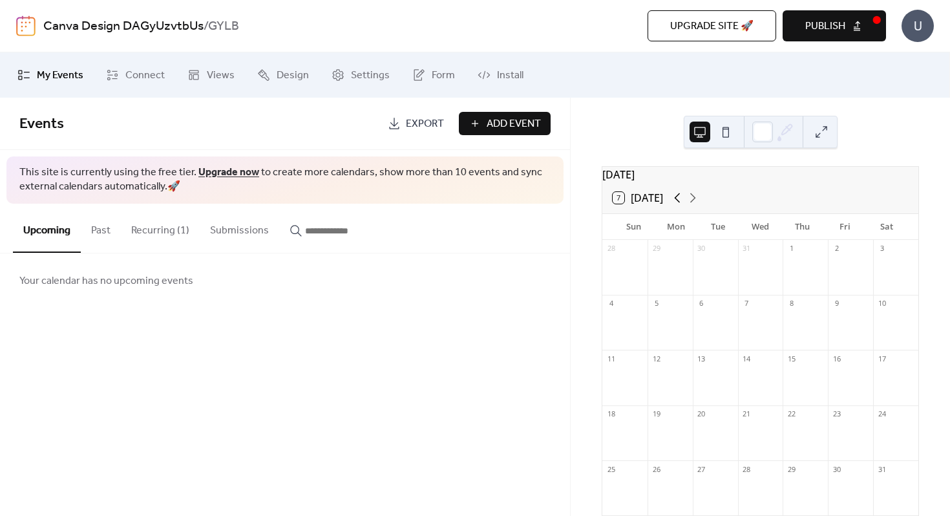
click at [677, 205] on icon at bounding box center [677, 198] width 16 height 16
click at [698, 205] on icon at bounding box center [693, 198] width 16 height 16
click at [697, 205] on icon at bounding box center [693, 198] width 16 height 16
